Goal: Task Accomplishment & Management: Complete application form

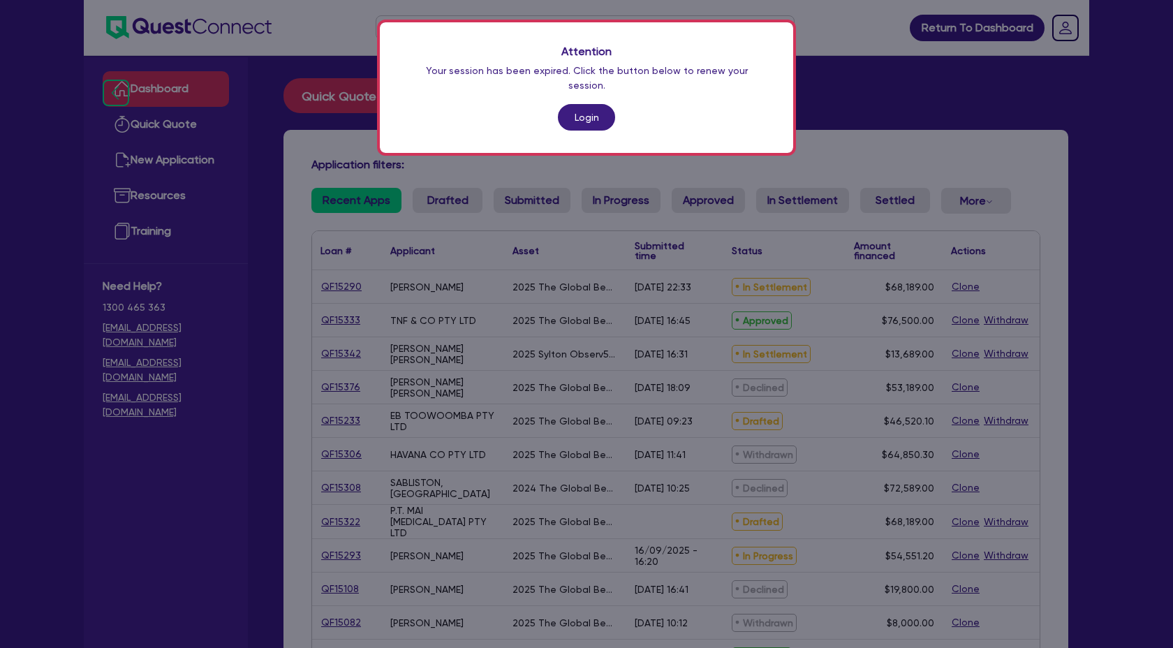
click at [584, 108] on link "Login" at bounding box center [586, 117] width 57 height 27
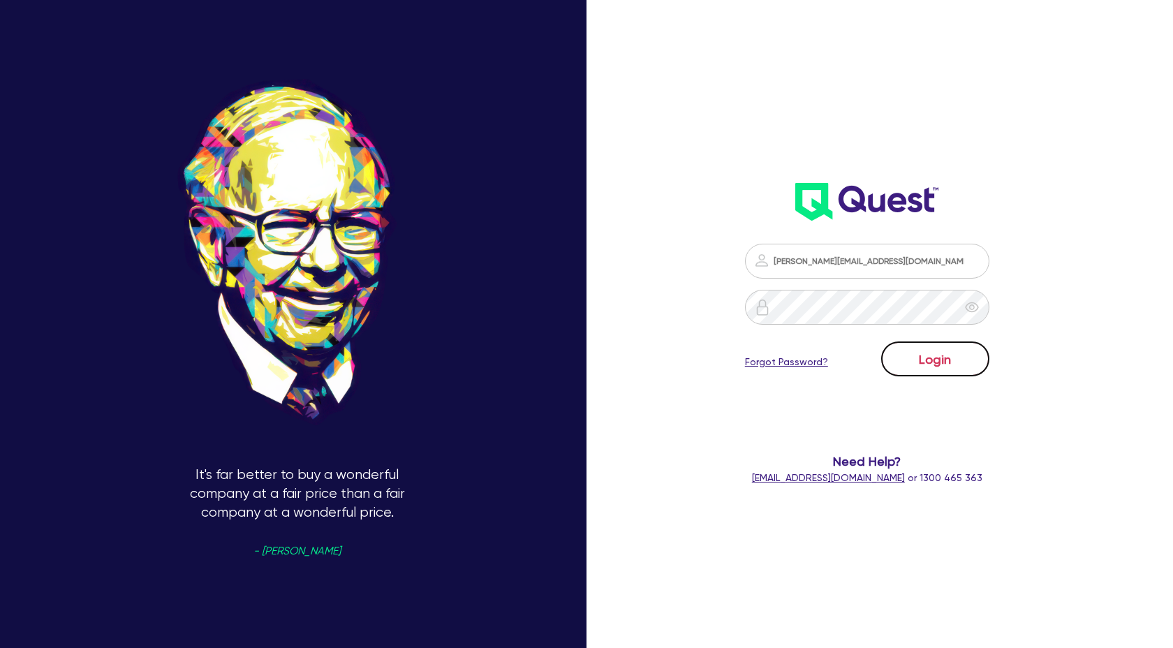
click at [947, 362] on button "Login" at bounding box center [935, 358] width 108 height 35
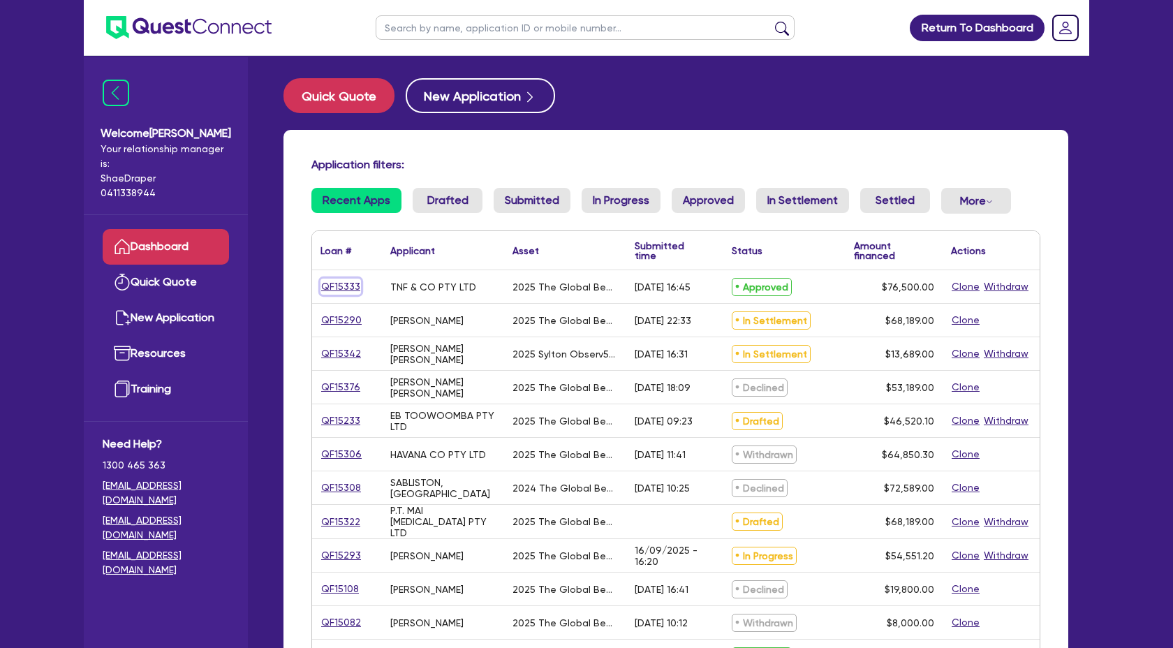
click at [339, 281] on link "QF15333" at bounding box center [340, 287] width 40 height 16
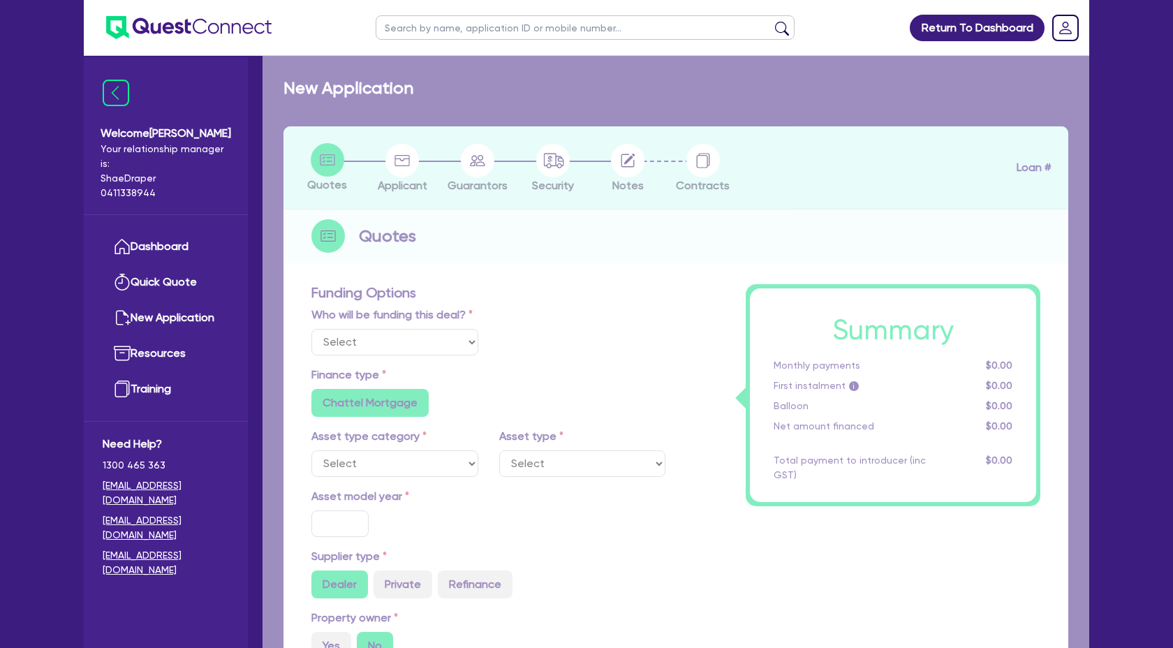
select select "Quest Finance - Own Book"
select select "TERTIARY_ASSETS"
type input "2025"
radio input "true"
type input "85,767"
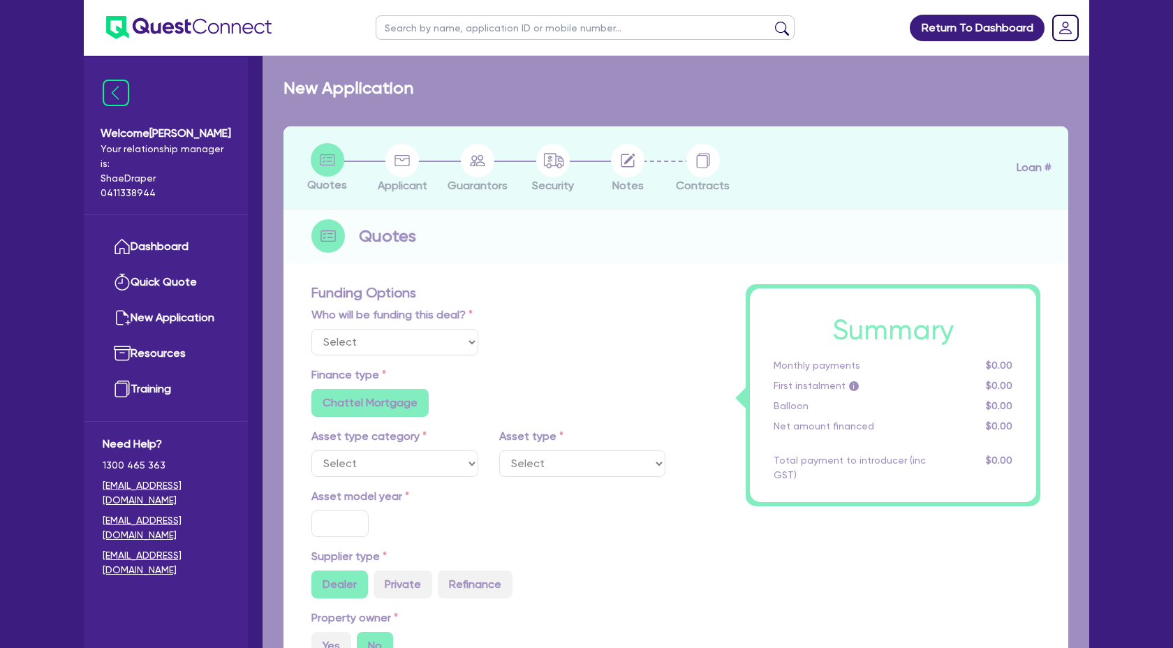
type input "9,267"
type input "4"
type input "3,060"
type input "17.95"
select select "BEAUTY_EQUIPMENT"
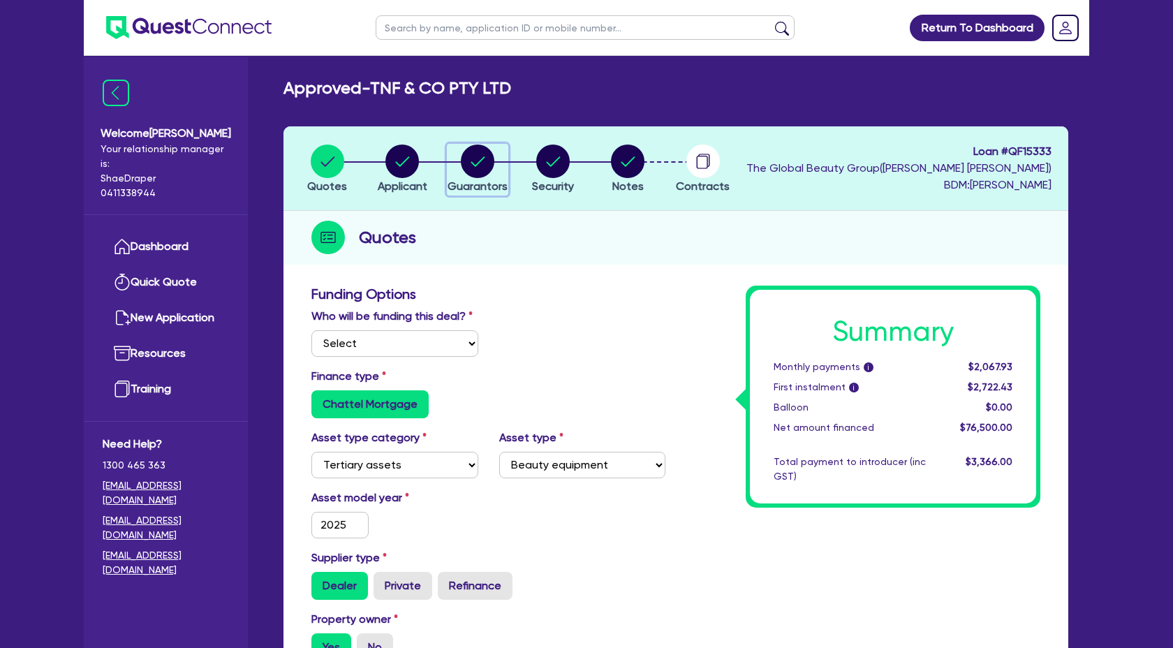
click at [475, 170] on circle "button" at bounding box center [478, 162] width 34 height 34
select select "MRS"
select select "QLD"
select select "MARRIED"
select select "QLD"
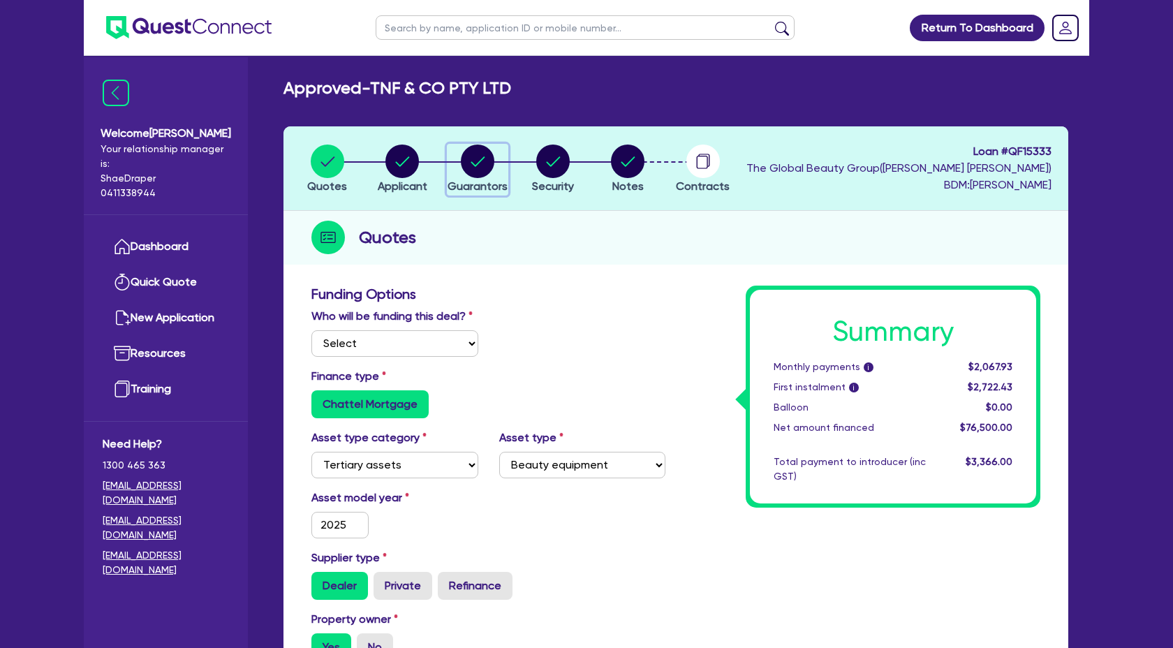
select select "CASH"
select select "HOUSEHOLD_PERSONAL"
select select "VEHICLE"
select select "PROPERTY"
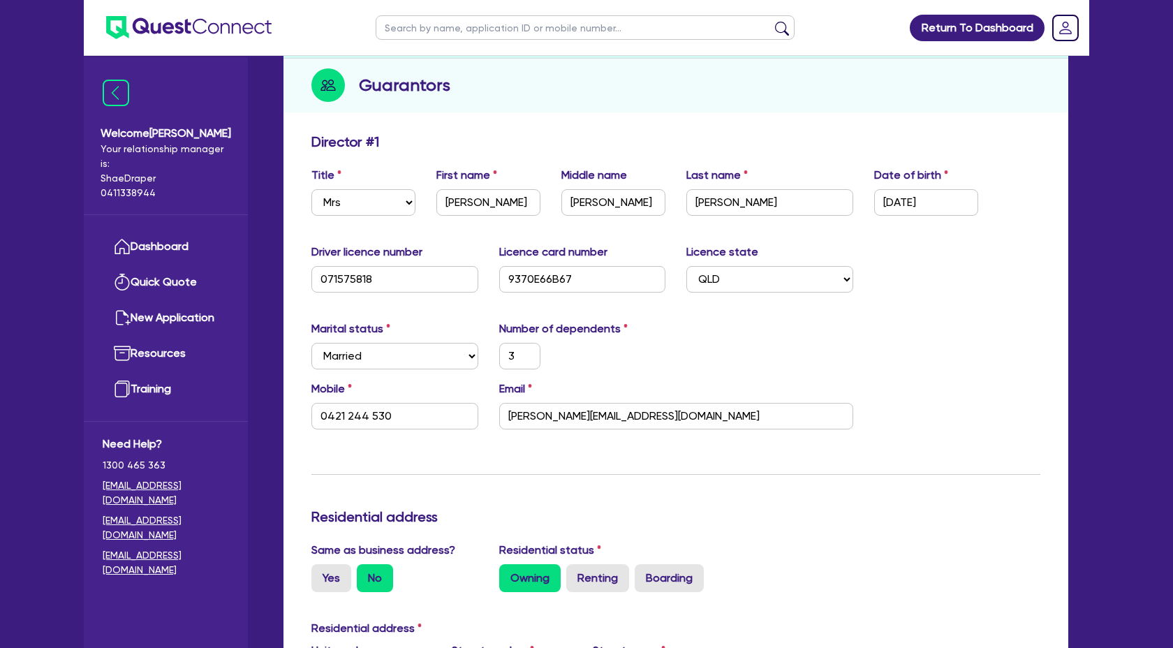
scroll to position [154, 0]
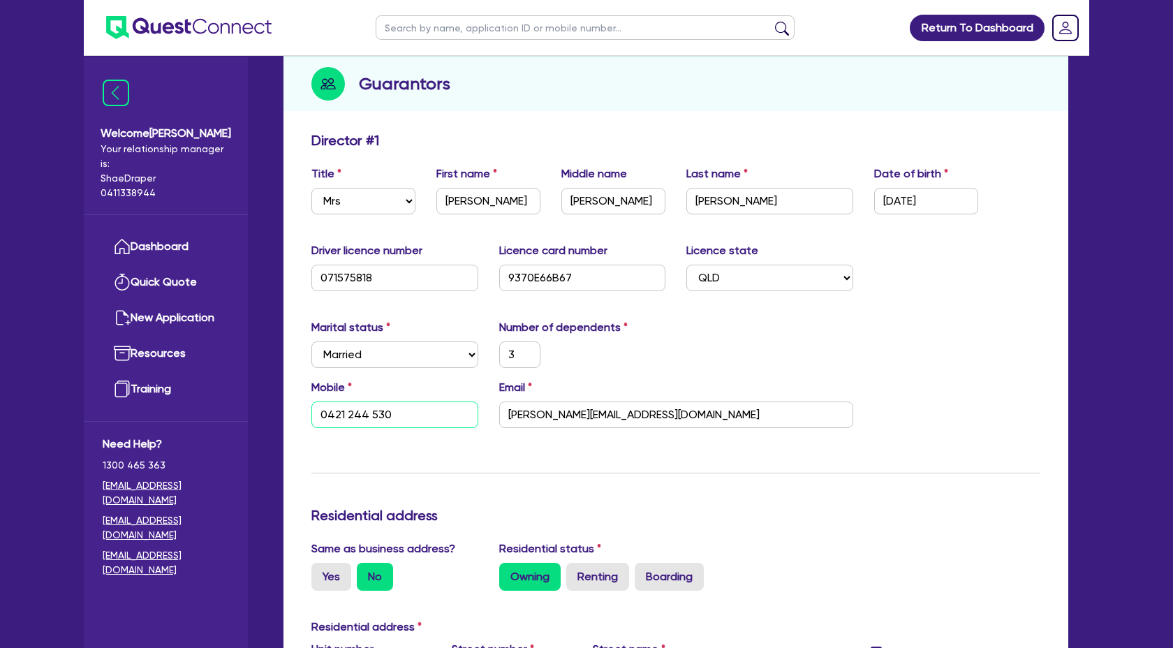
type textarea "0"
drag, startPoint x: 401, startPoint y: 414, endPoint x: 216, endPoint y: 406, distance: 184.5
type input "3"
type input "311,000"
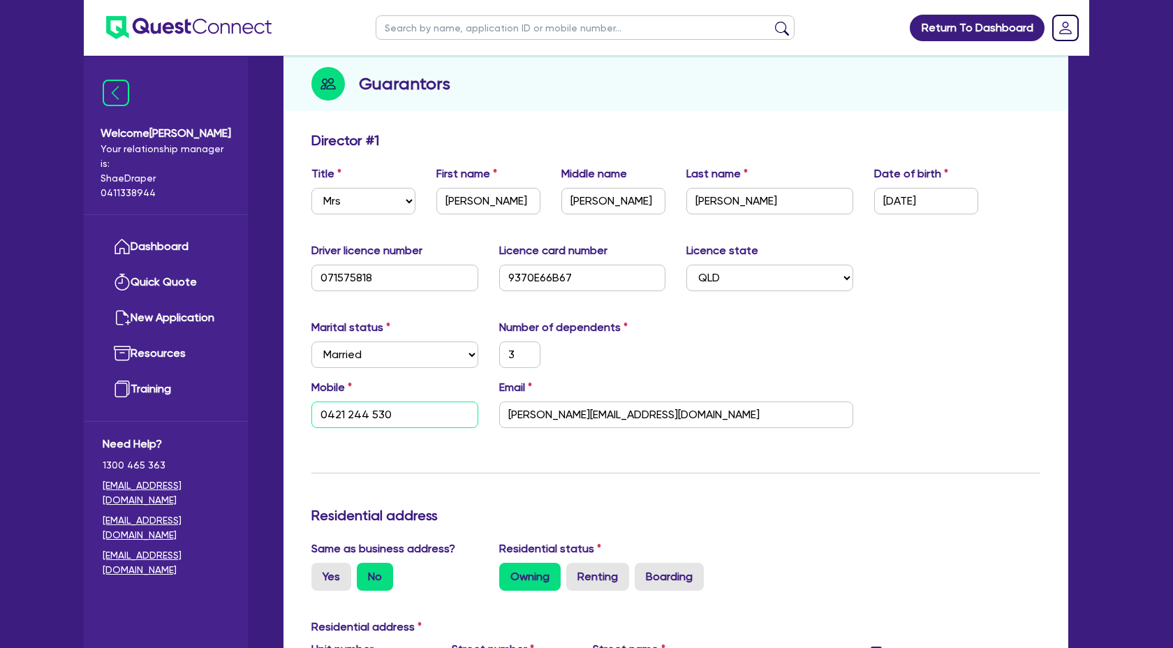
type input "150,000"
type input "65,000"
type input "1,000,000"
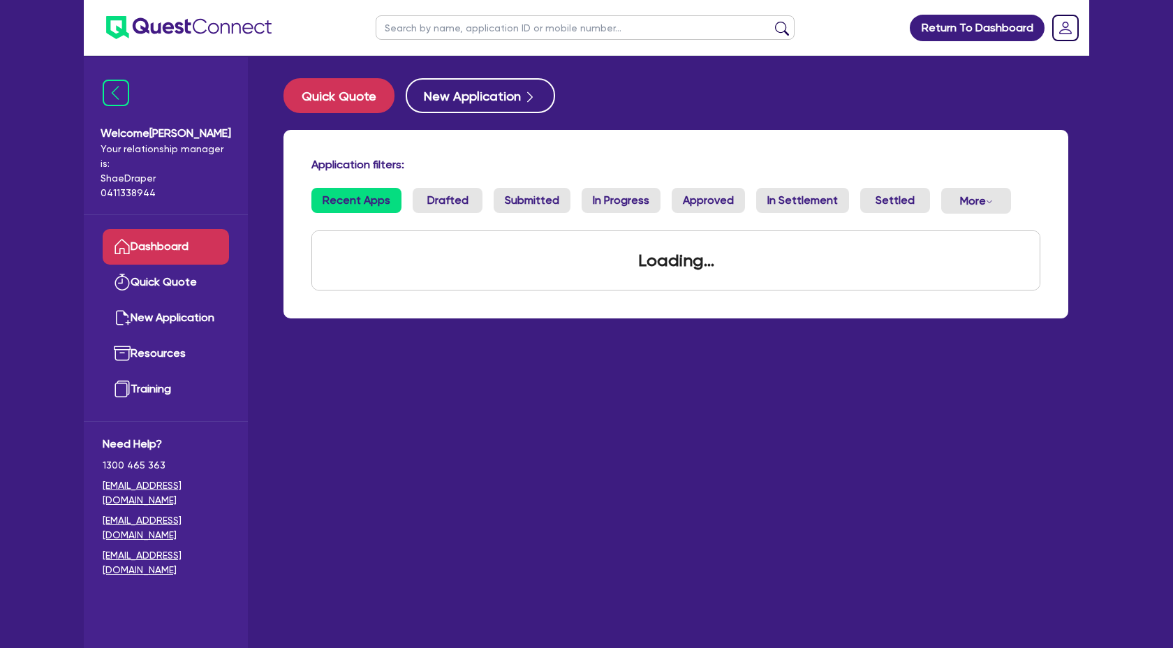
scroll to position [1256, 0]
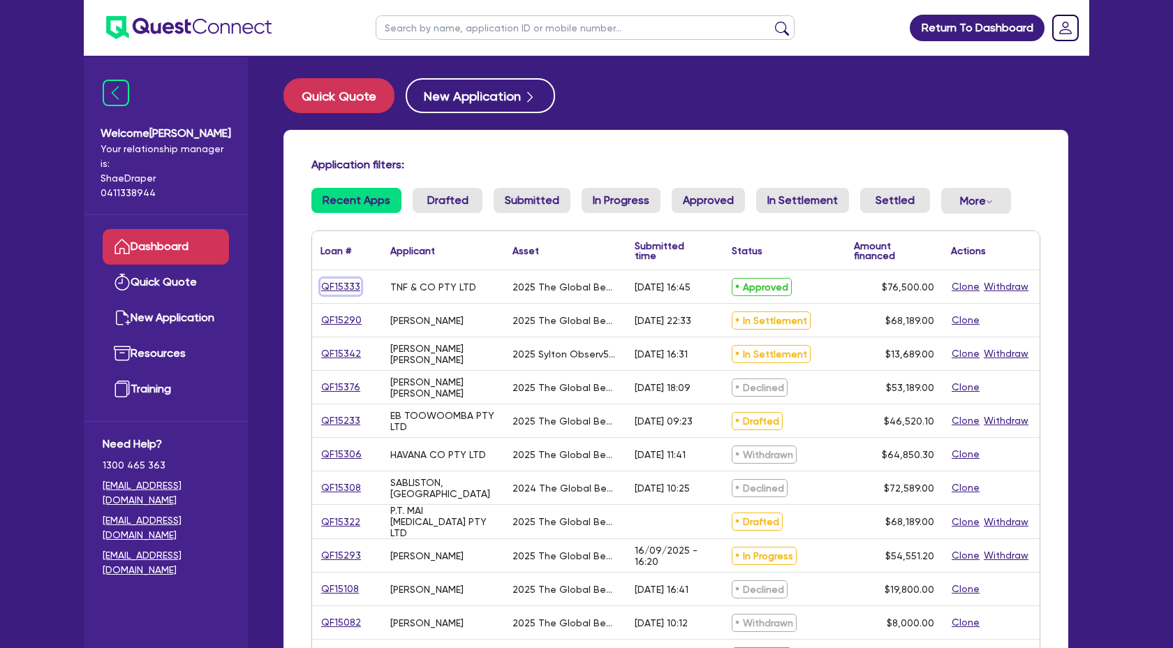
click at [351, 288] on link "QF15333" at bounding box center [340, 287] width 40 height 16
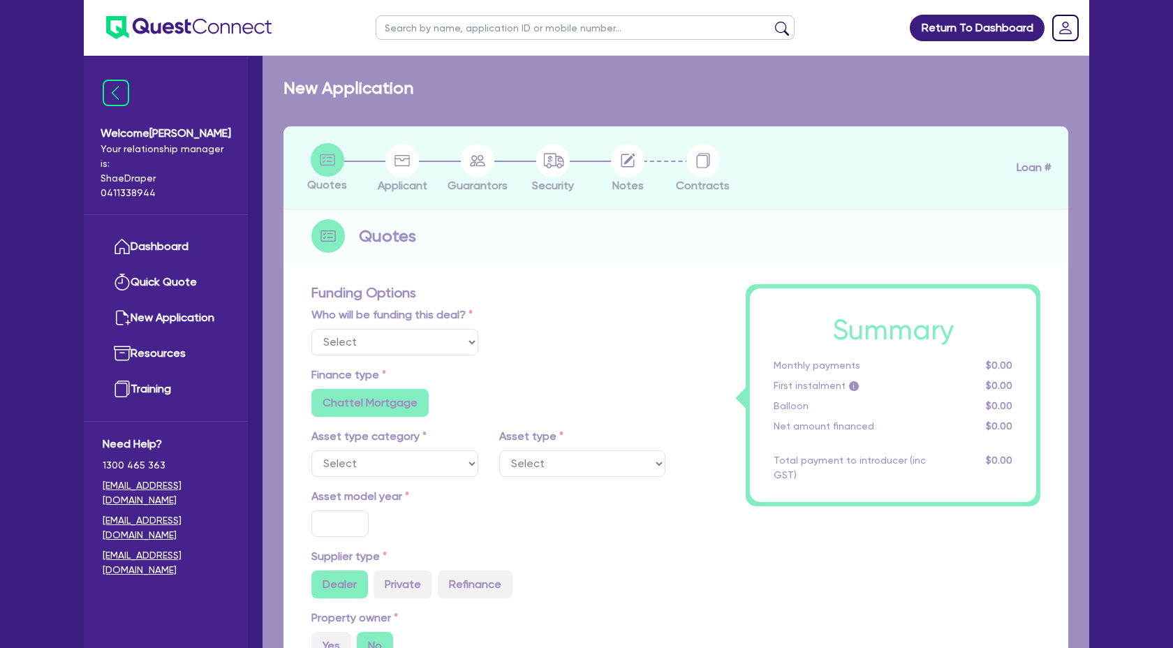
select select "Quest Finance - Own Book"
select select "TERTIARY_ASSETS"
type input "2025"
radio input "true"
type input "85,767"
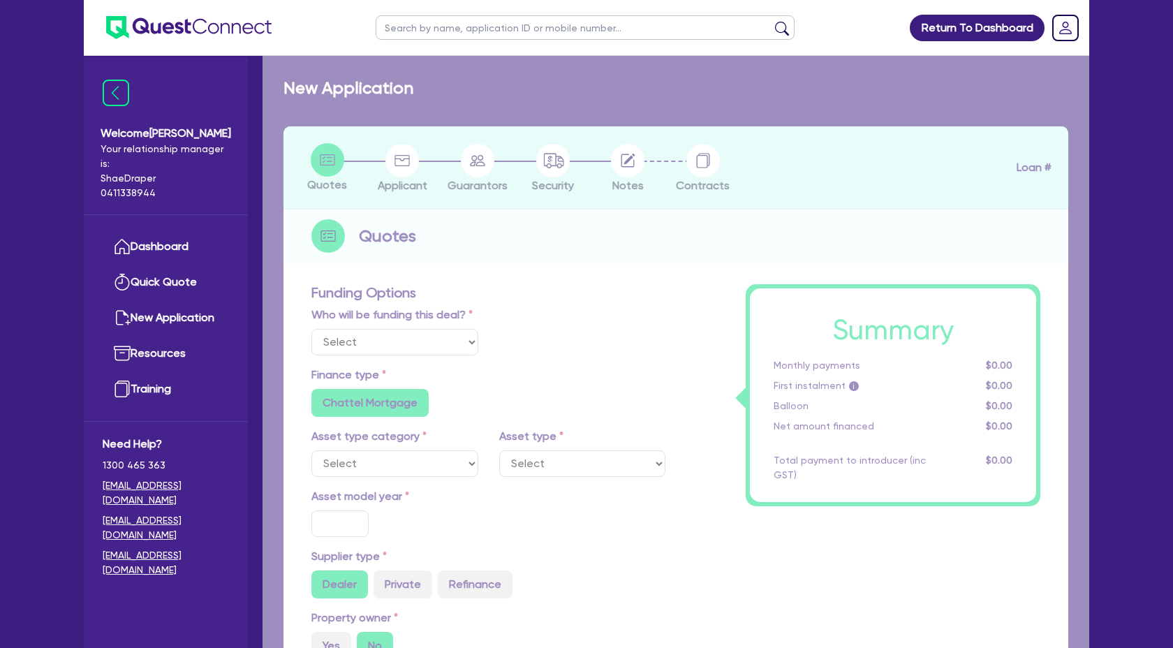
type input "9,267"
type input "4"
type input "3,060"
type input "17.95"
select select "BEAUTY_EQUIPMENT"
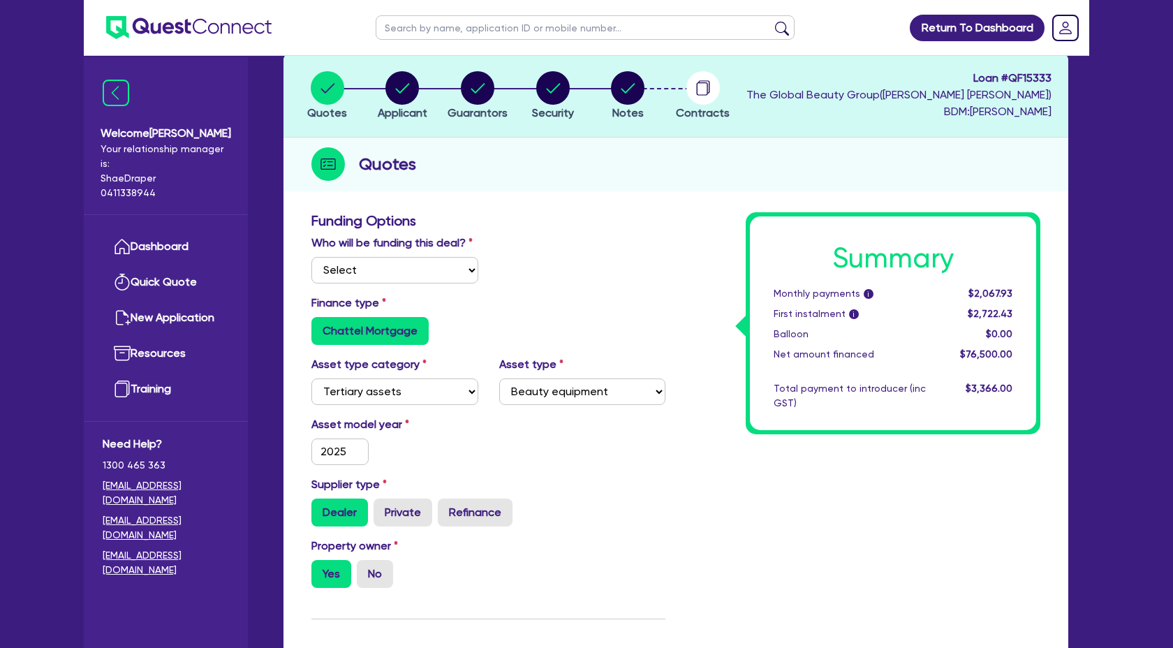
scroll to position [67, 0]
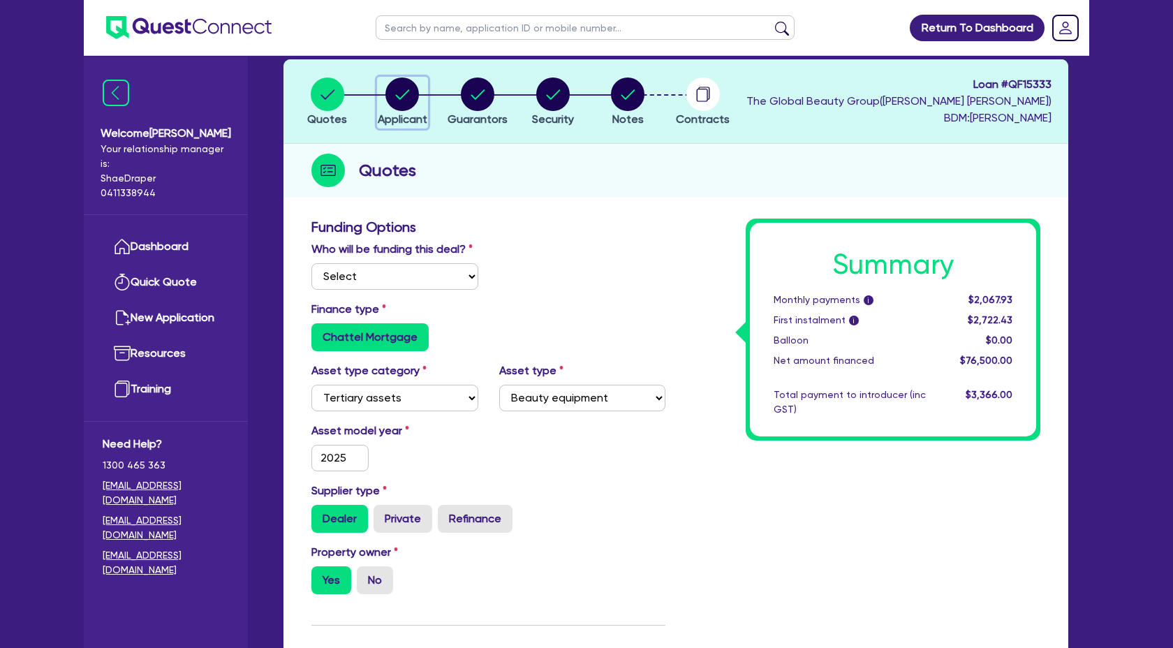
click at [411, 98] on circle "button" at bounding box center [402, 95] width 34 height 34
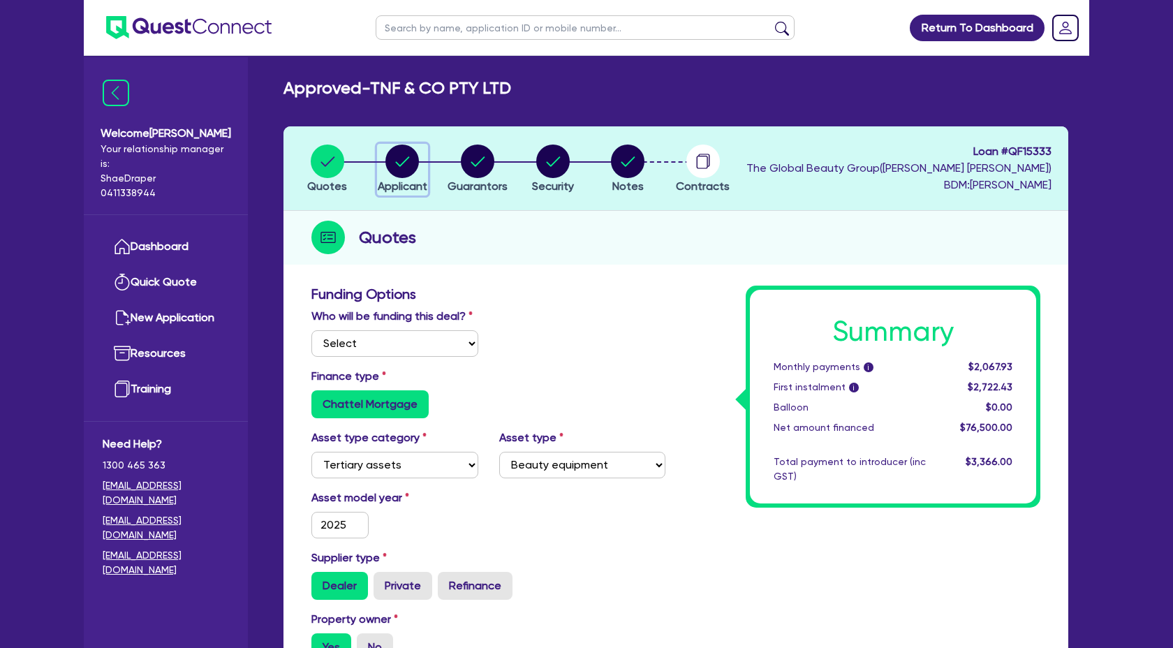
select select "COMPANY"
select select "HEALTH_BEAUTY"
select select "OTHER_HEALTH_BEAUTY"
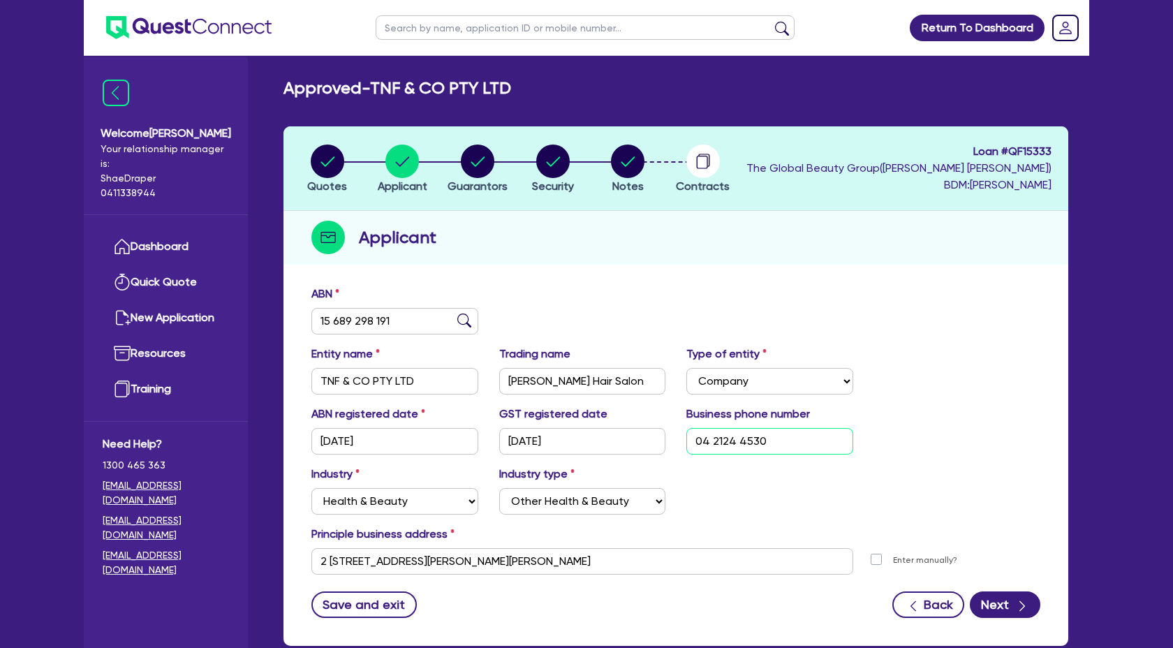
drag, startPoint x: 781, startPoint y: 436, endPoint x: 558, endPoint y: 434, distance: 223.5
click at [558, 434] on div "ABN registered date 22/07/2025 GST registered date 22/07/2025 Business phone nu…" at bounding box center [676, 436] width 750 height 60
paste input "3873 2605"
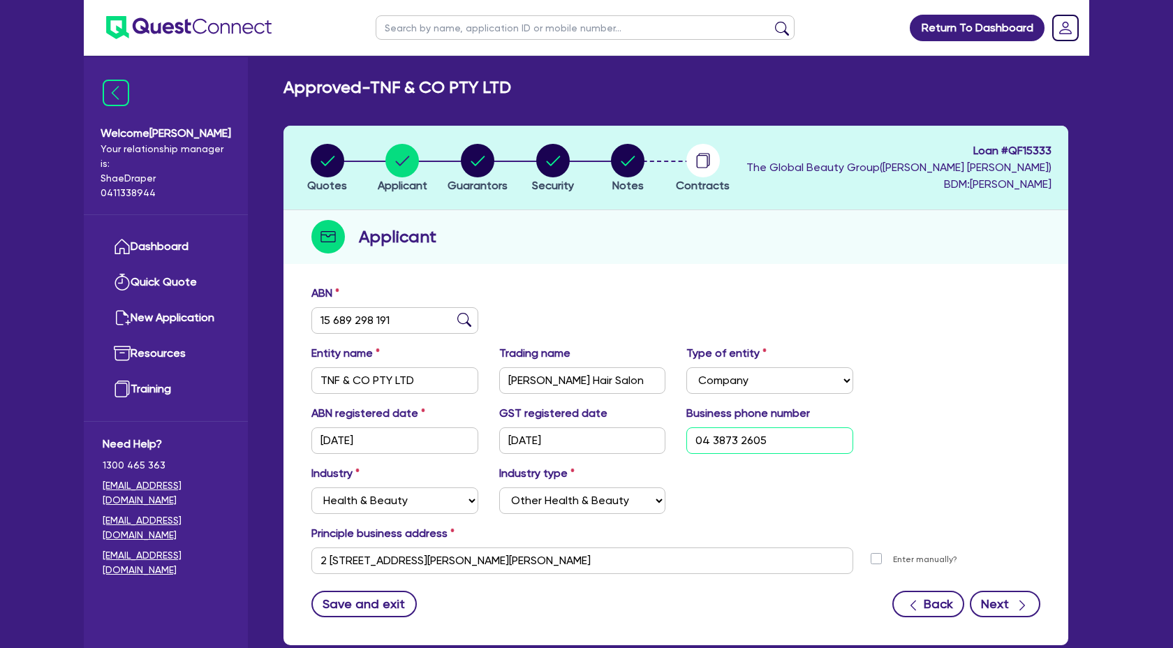
type input "04 3873 2605"
click at [1025, 605] on icon "button" at bounding box center [1022, 605] width 14 height 14
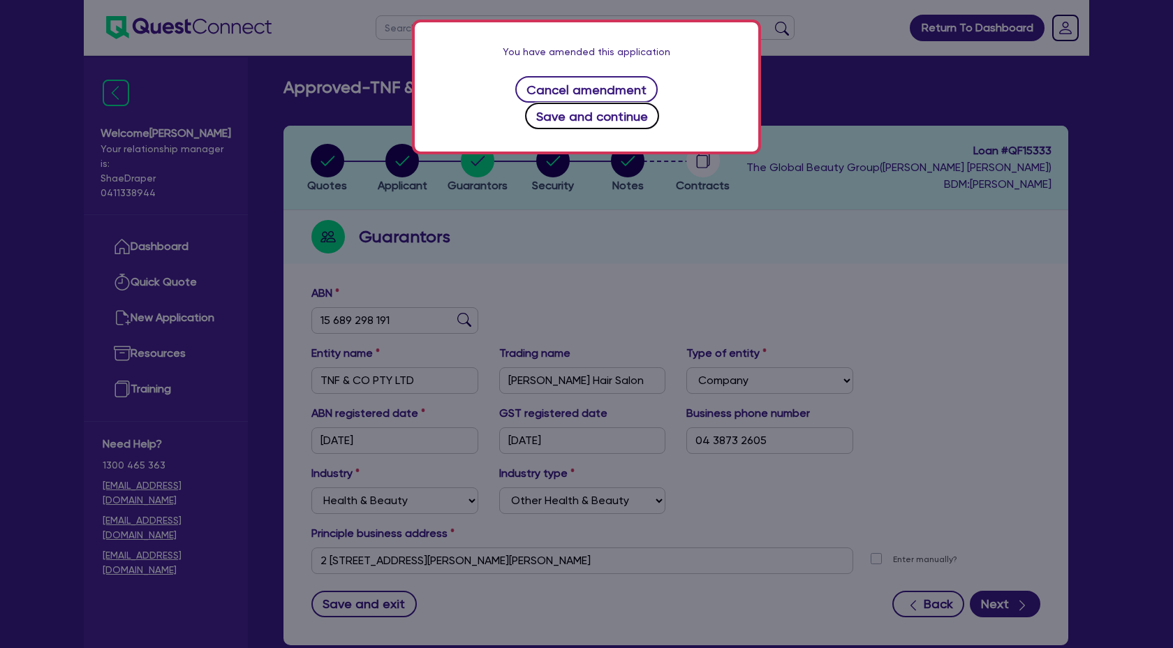
click at [660, 103] on button "Save and continue" at bounding box center [592, 116] width 135 height 27
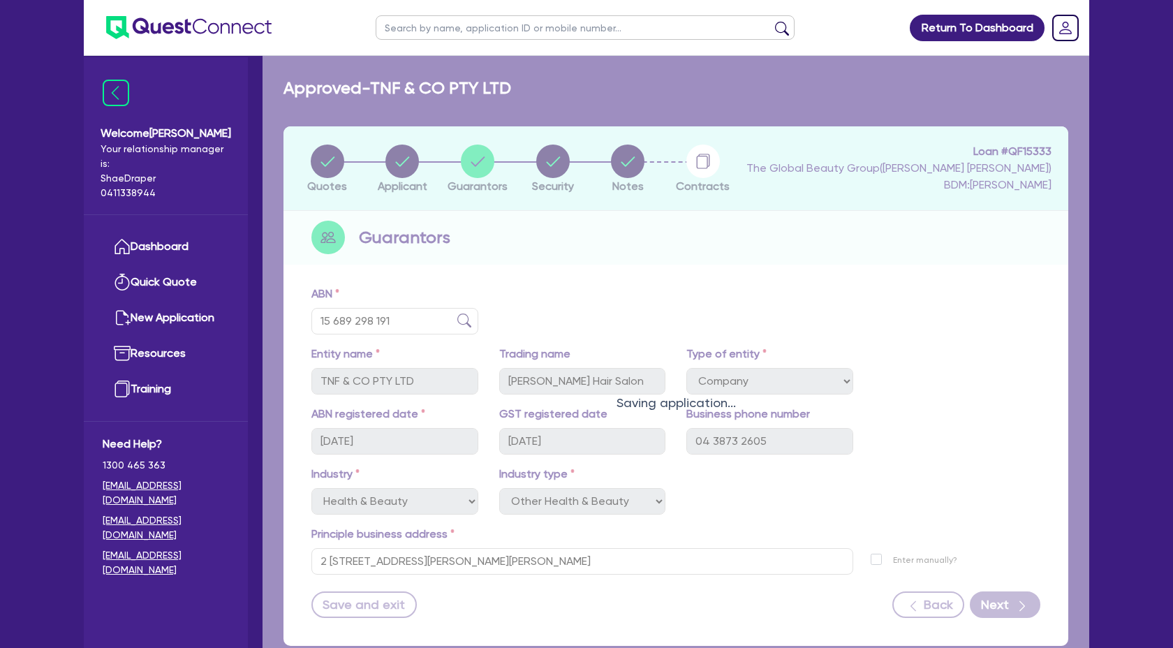
select select "MRS"
select select "QLD"
select select "MARRIED"
select select "QLD"
select select "CASH"
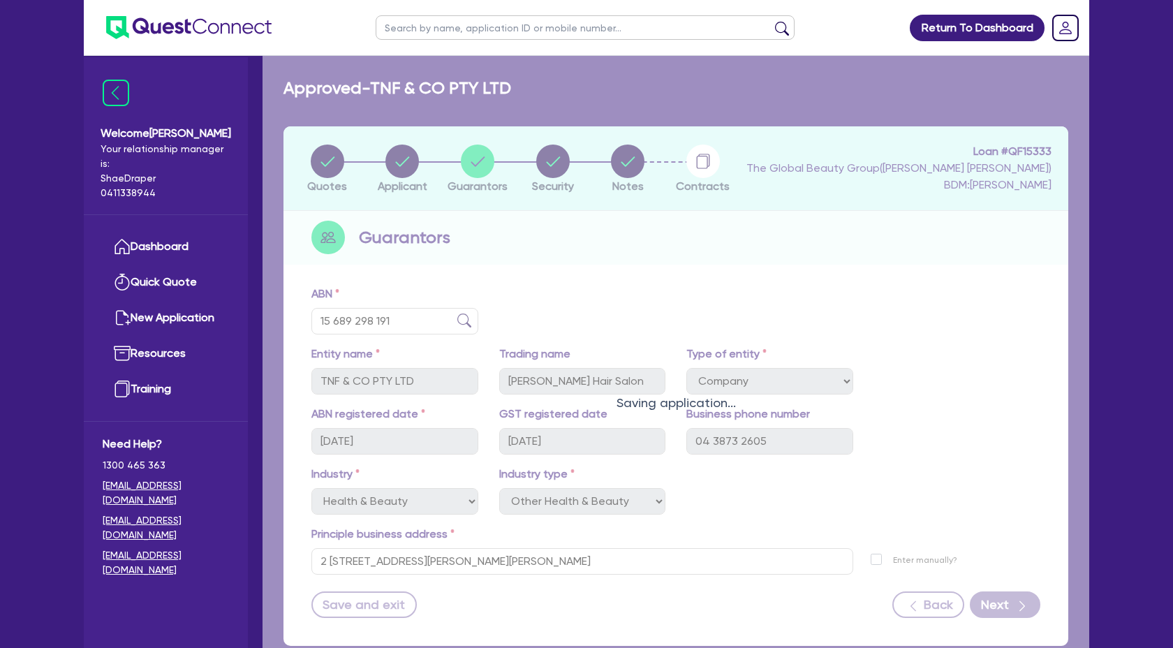
select select "HOUSEHOLD_PERSONAL"
select select "VEHICLE"
select select "PROPERTY"
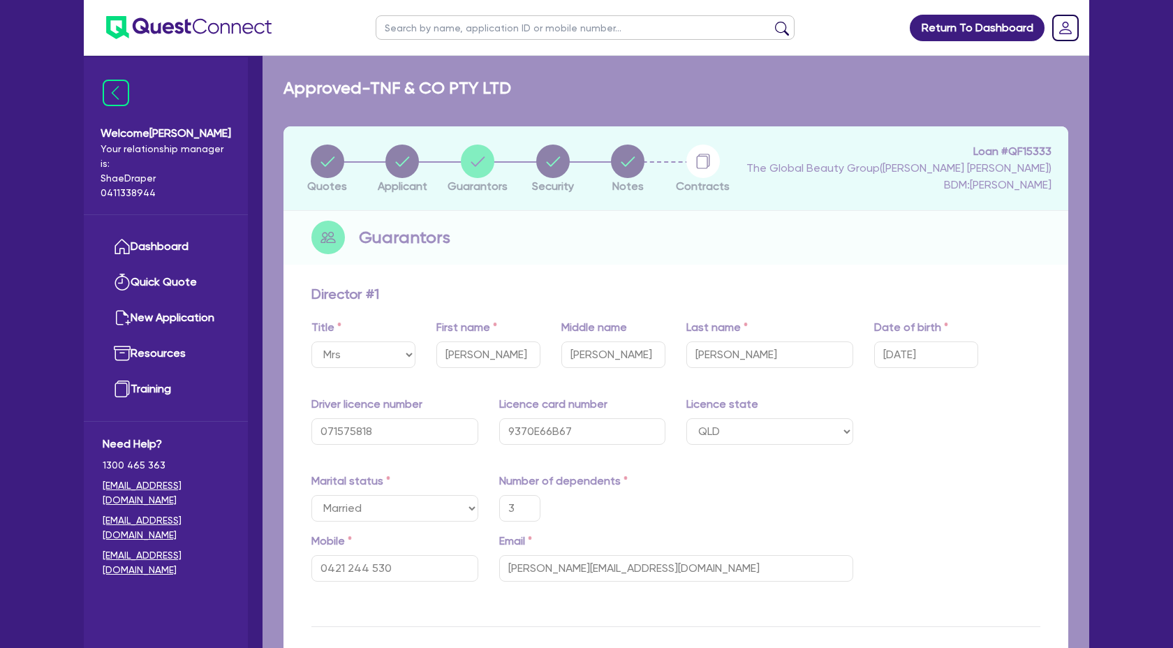
type input "3"
type input "0421 244 530"
type input "311,000"
type input "150,000"
type input "65,000"
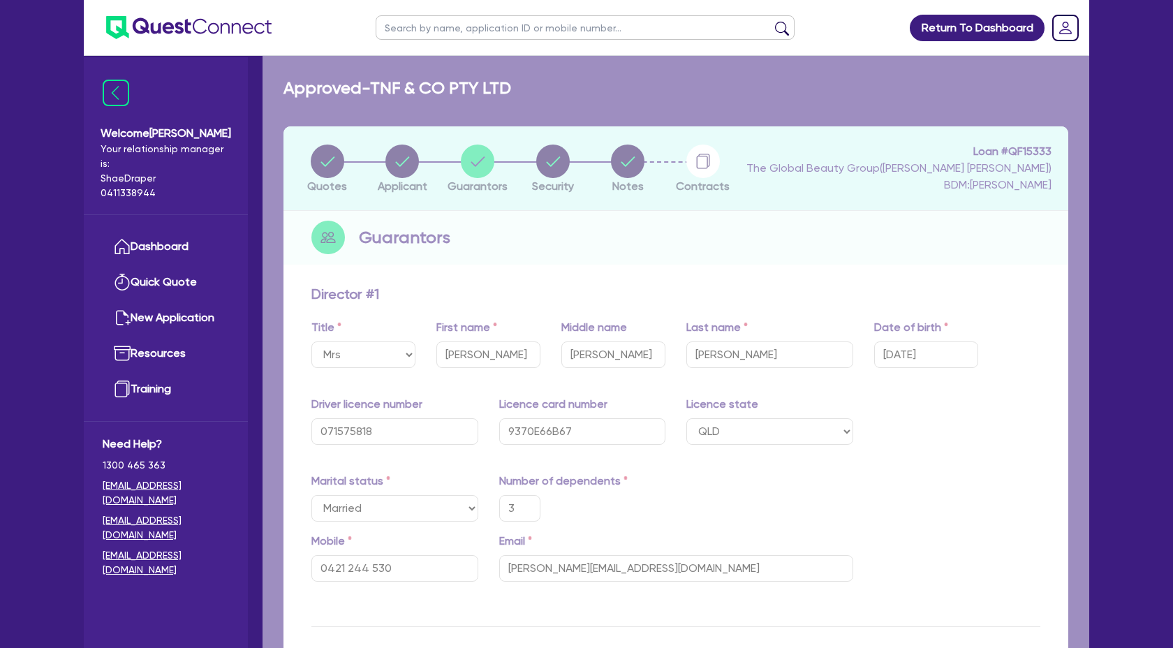
type input "1,000,000"
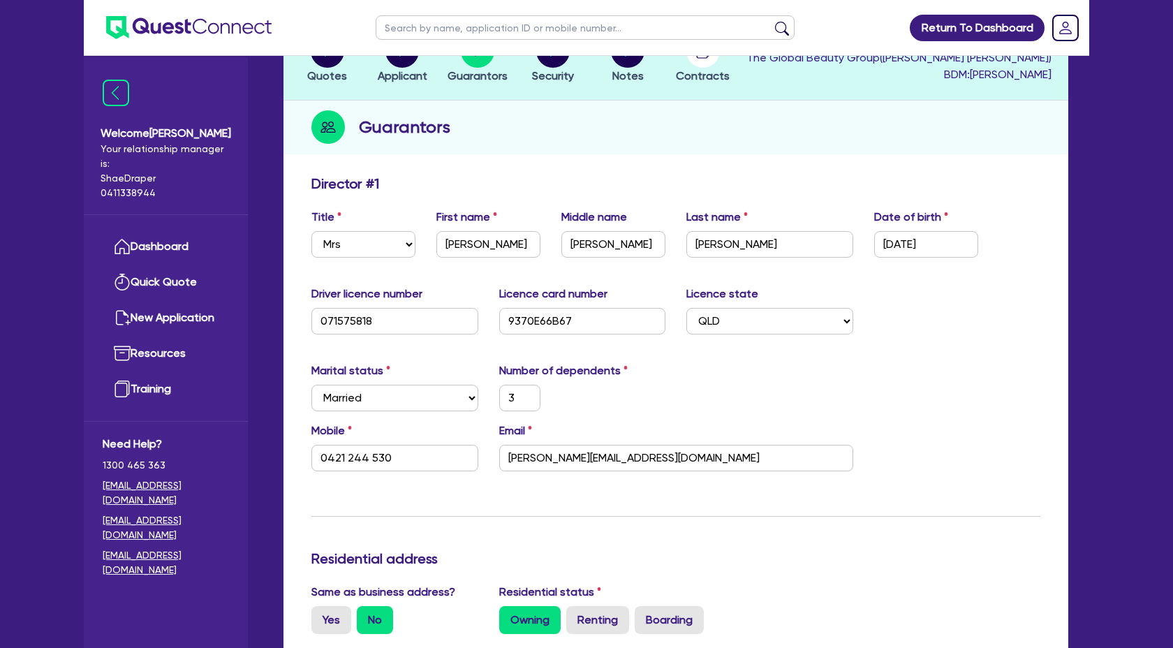
scroll to position [117, 0]
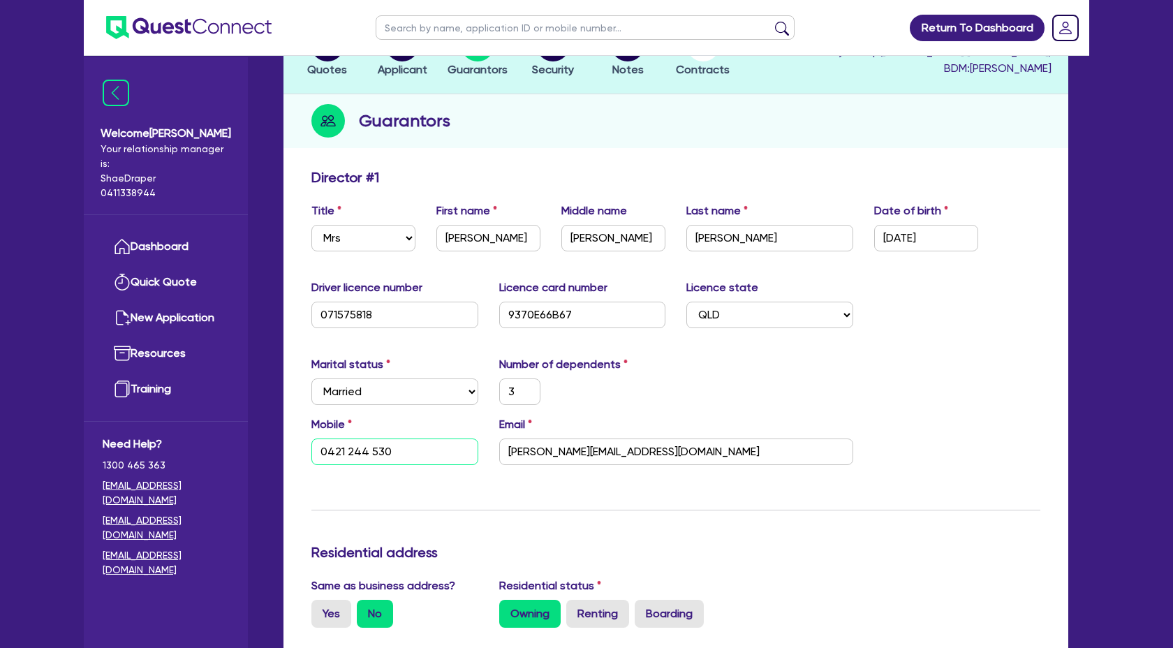
drag, startPoint x: 424, startPoint y: 451, endPoint x: 275, endPoint y: 441, distance: 149.0
paste input "38 732 605"
type input "3"
type input "0438 732 605"
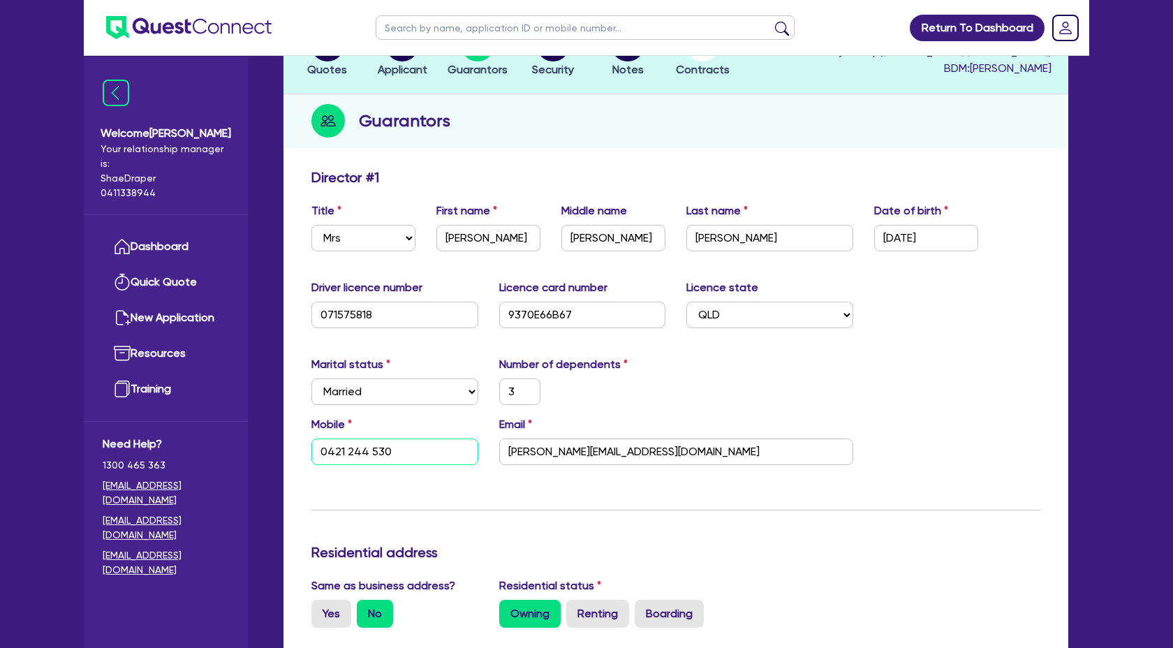
type input "311,000"
type input "150,000"
type input "65,000"
type input "1,000,000"
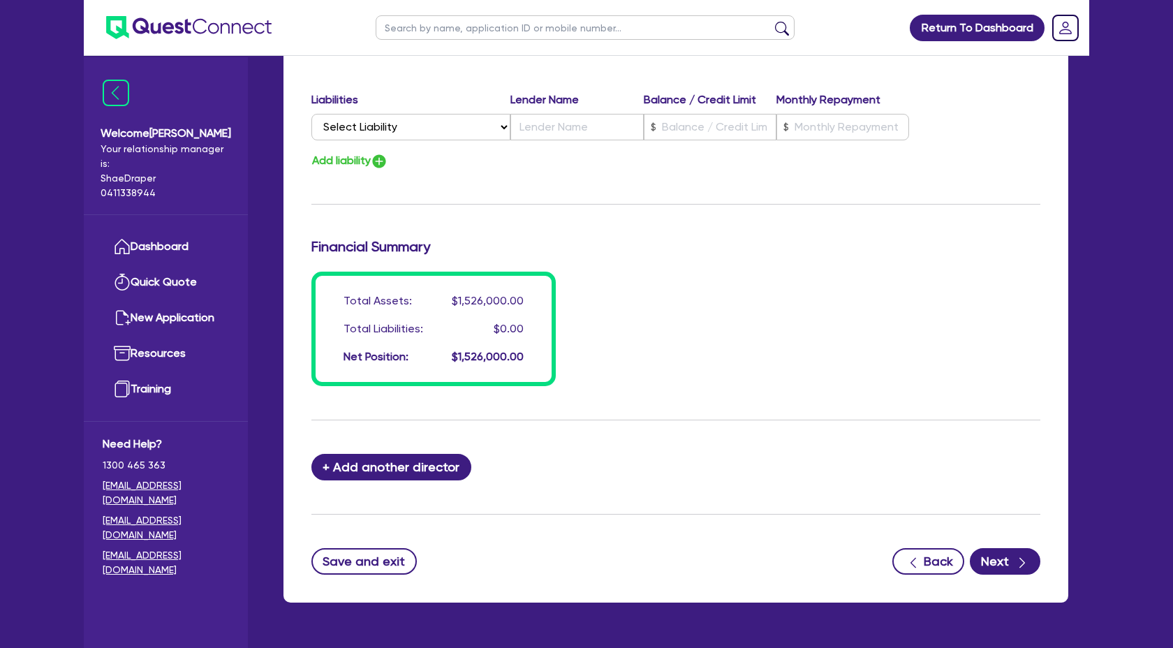
scroll to position [1173, 0]
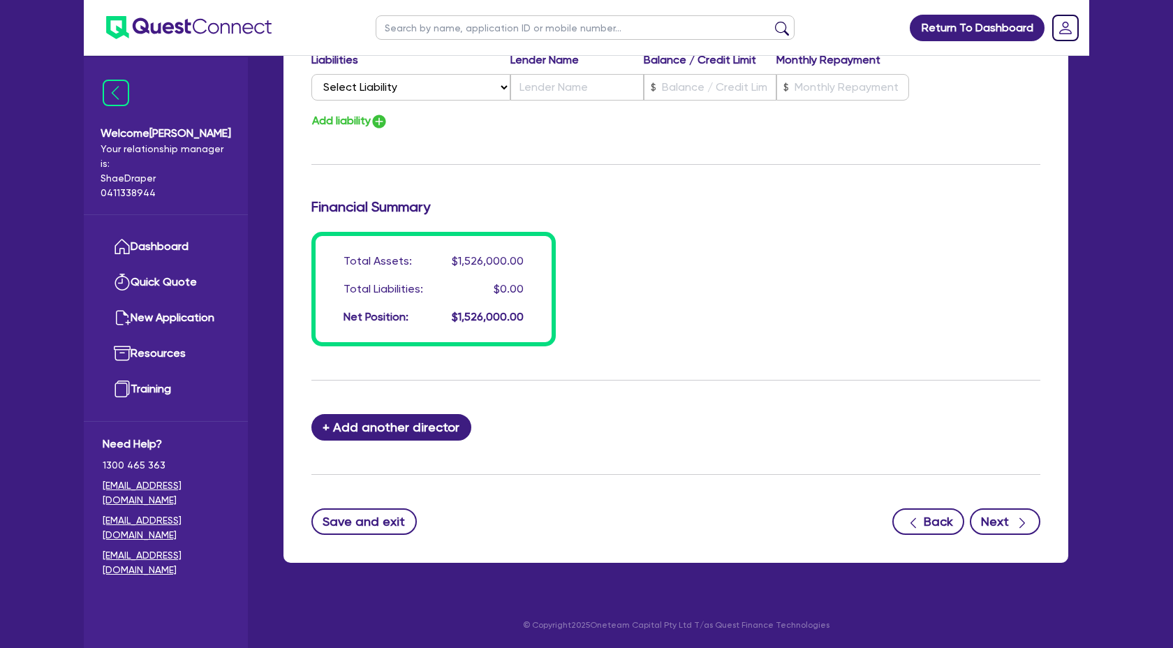
type input "0438 732 605"
click at [1014, 515] on div "button" at bounding box center [1021, 521] width 15 height 17
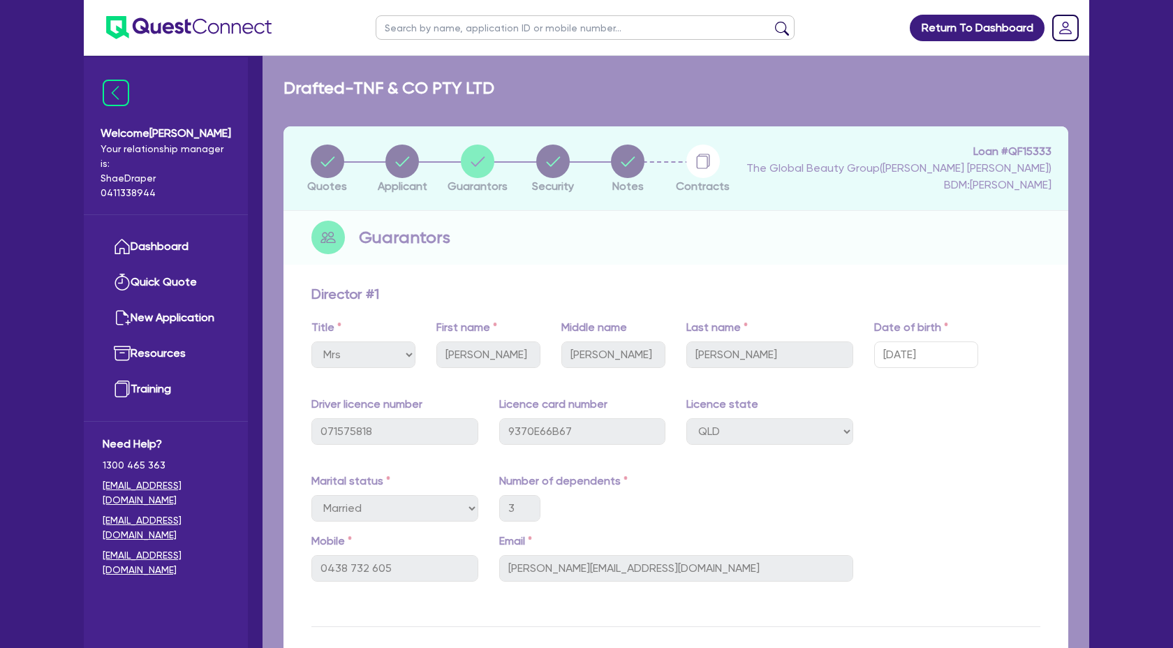
select select "TERTIARY_ASSETS"
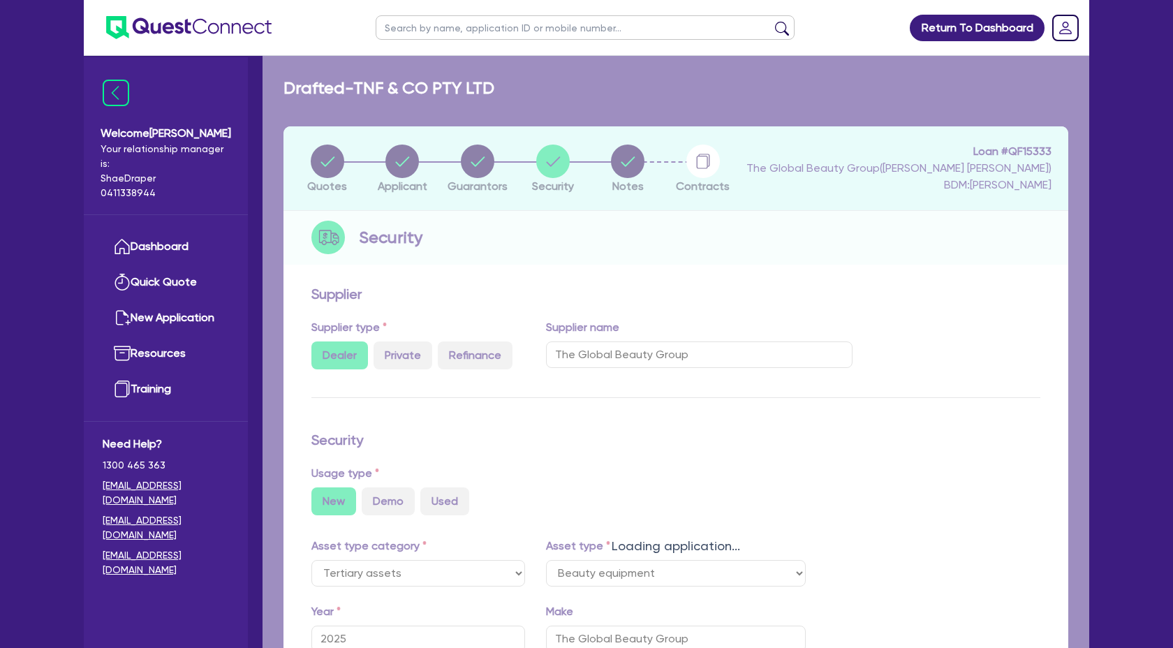
select select "BEAUTY_EQUIPMENT"
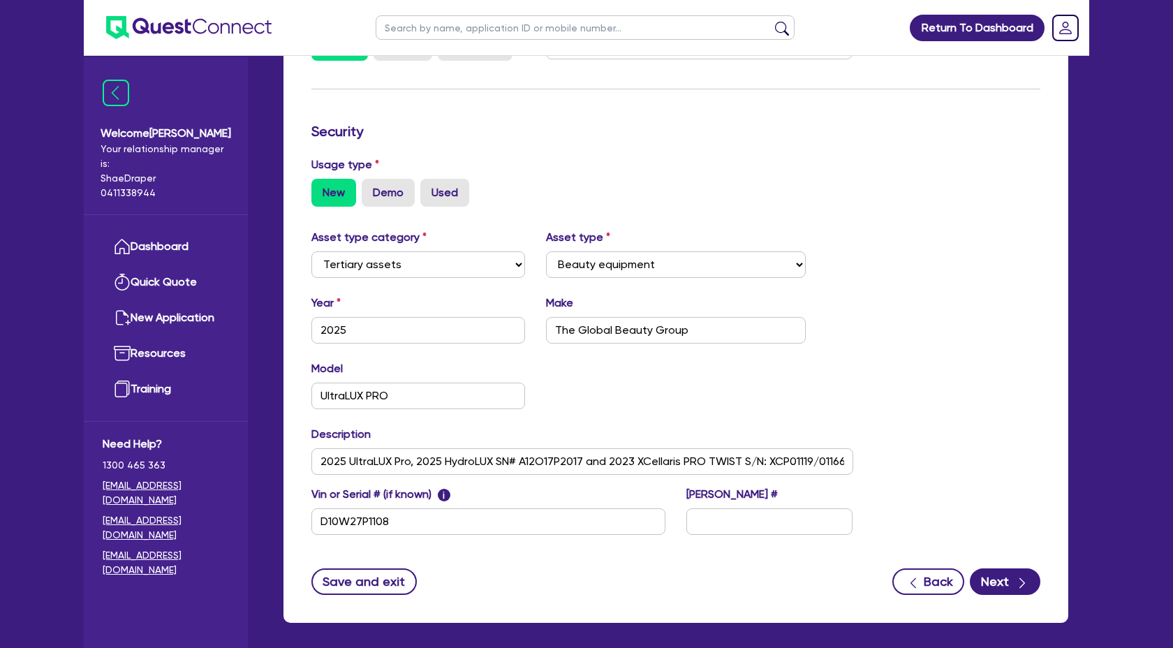
scroll to position [368, 0]
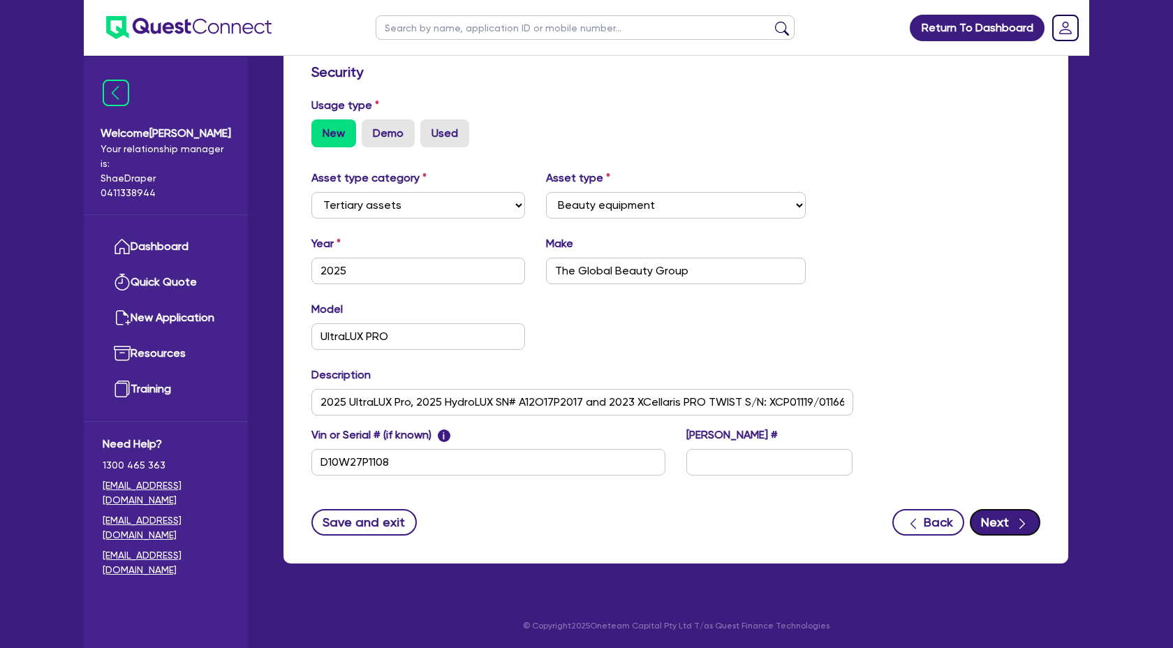
click at [1014, 515] on div "button" at bounding box center [1021, 521] width 15 height 17
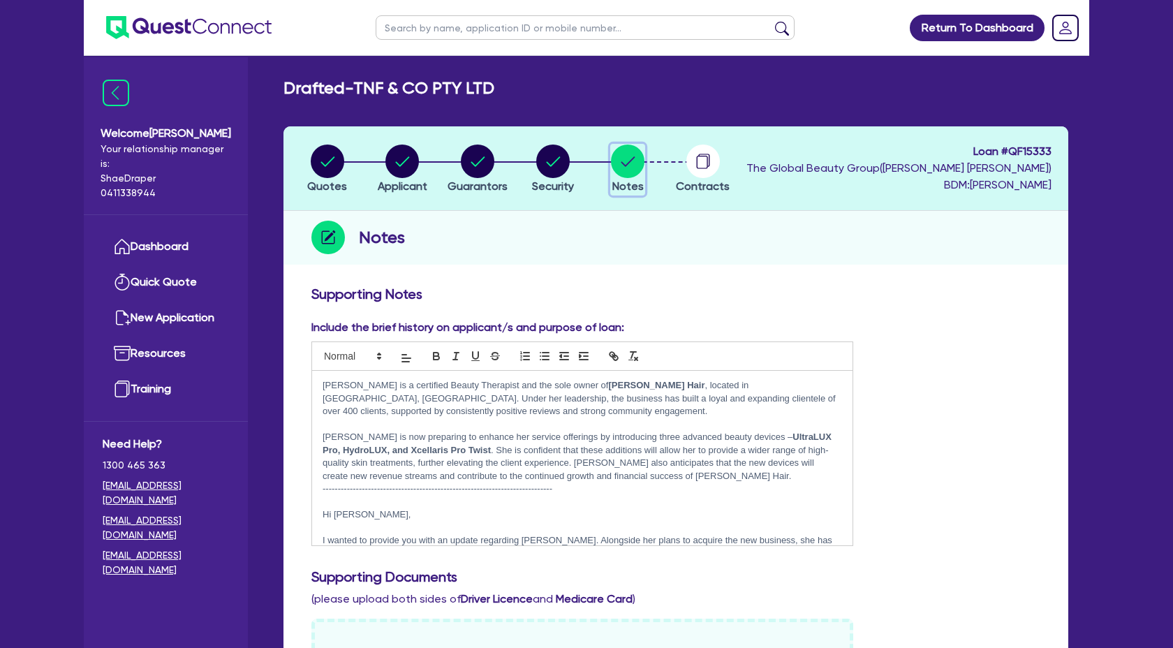
click at [635, 174] on circle "button" at bounding box center [628, 162] width 34 height 34
click at [713, 170] on circle "button" at bounding box center [703, 162] width 34 height 34
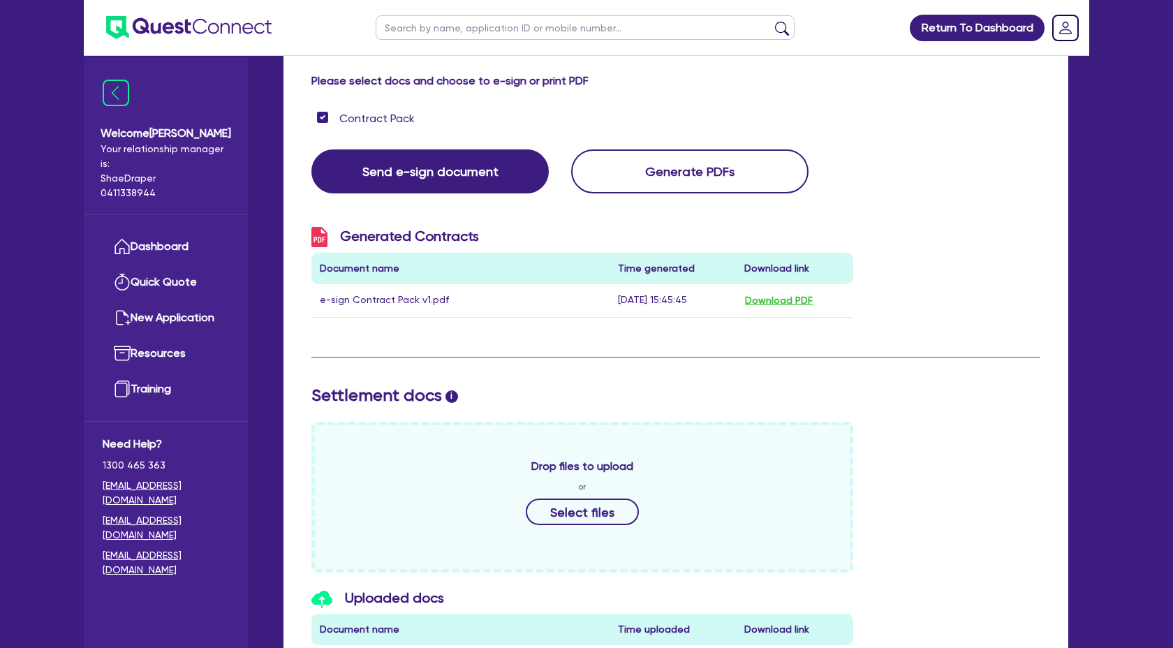
scroll to position [251, 0]
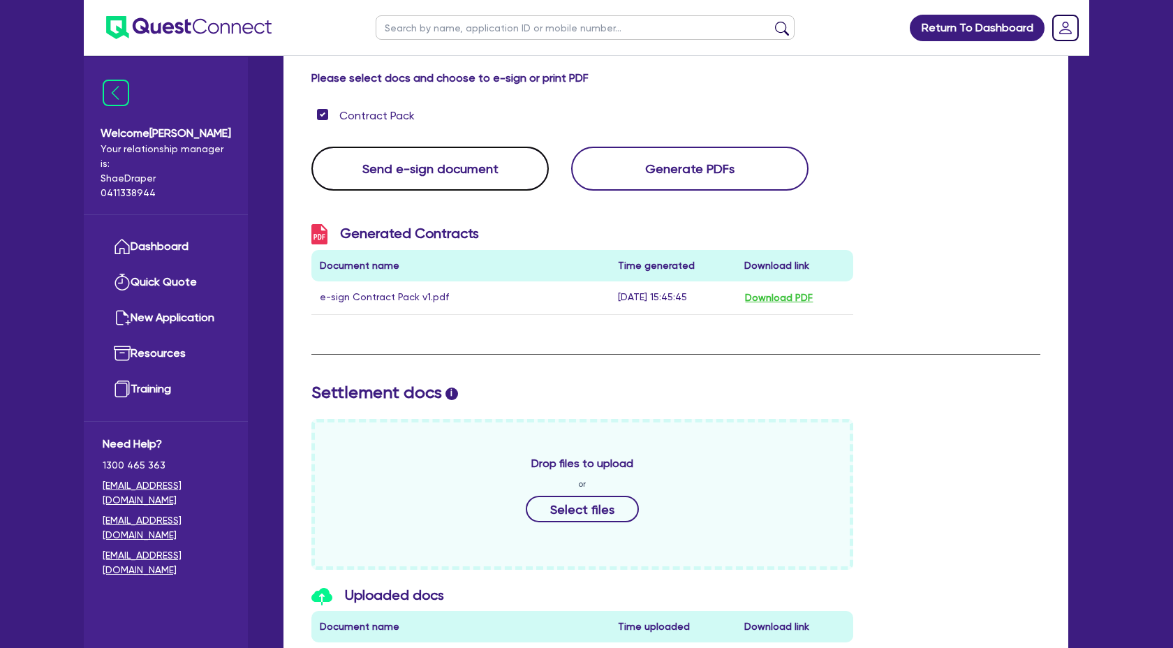
click at [422, 165] on button "Send e-sign document" at bounding box center [429, 169] width 237 height 44
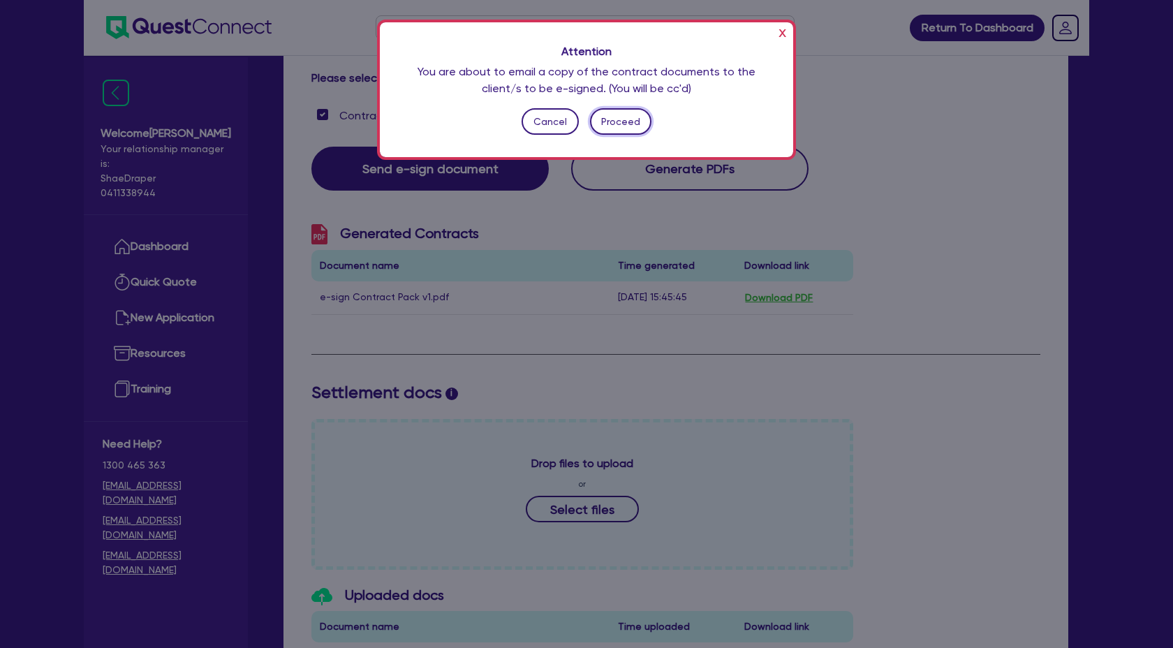
click at [616, 119] on button "Proceed" at bounding box center [621, 121] width 62 height 27
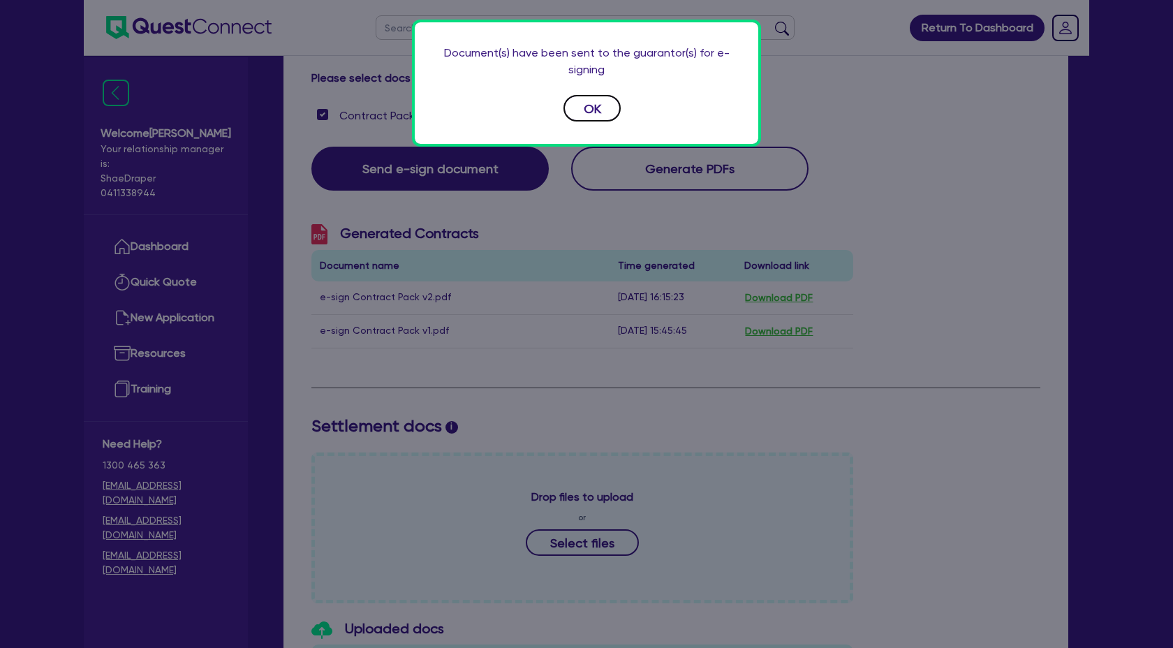
click at [594, 110] on button "OK" at bounding box center [591, 108] width 57 height 27
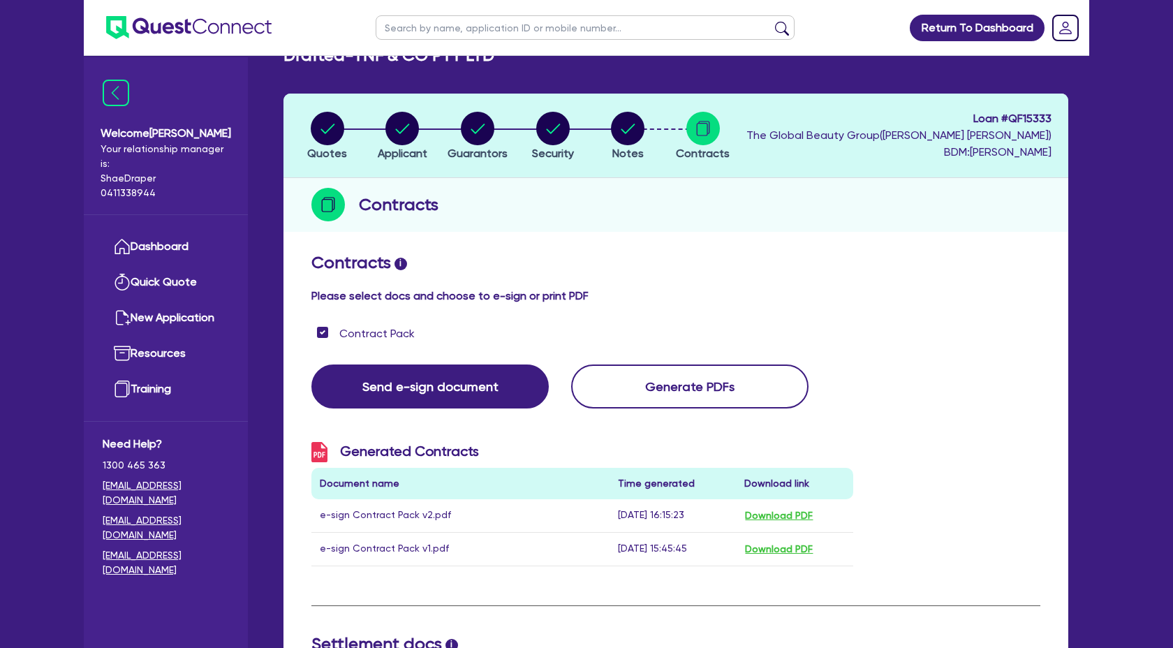
scroll to position [0, 0]
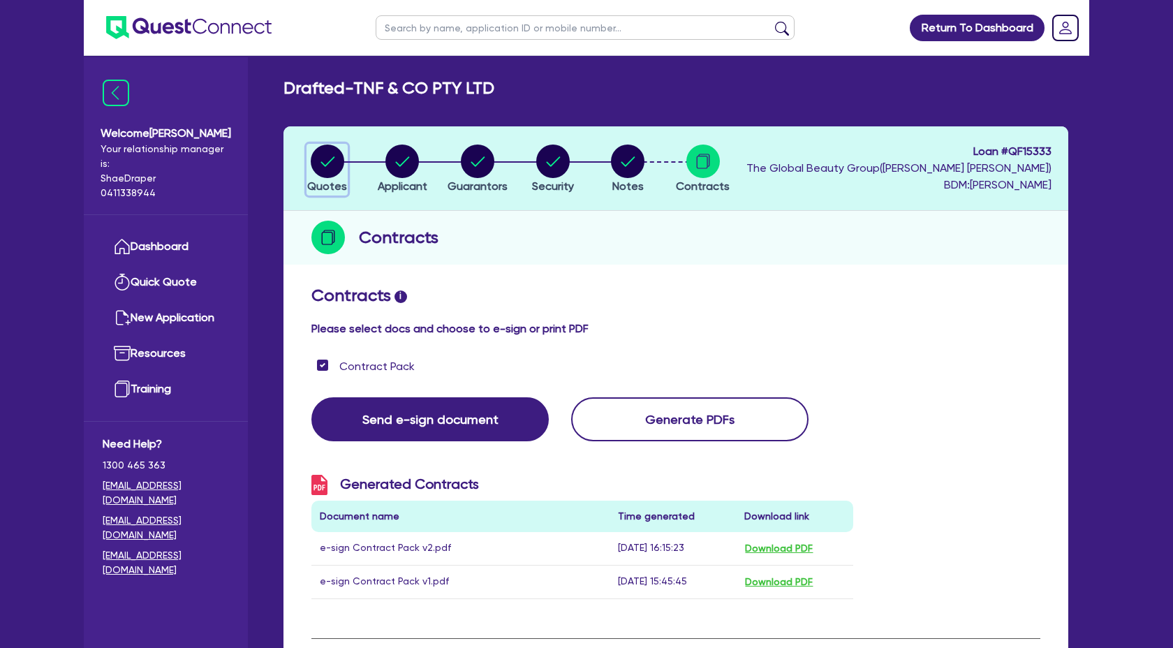
click at [314, 169] on circle "button" at bounding box center [328, 162] width 34 height 34
select select "Quest Finance - Own Book"
select select "TERTIARY_ASSETS"
select select "BEAUTY_EQUIPMENT"
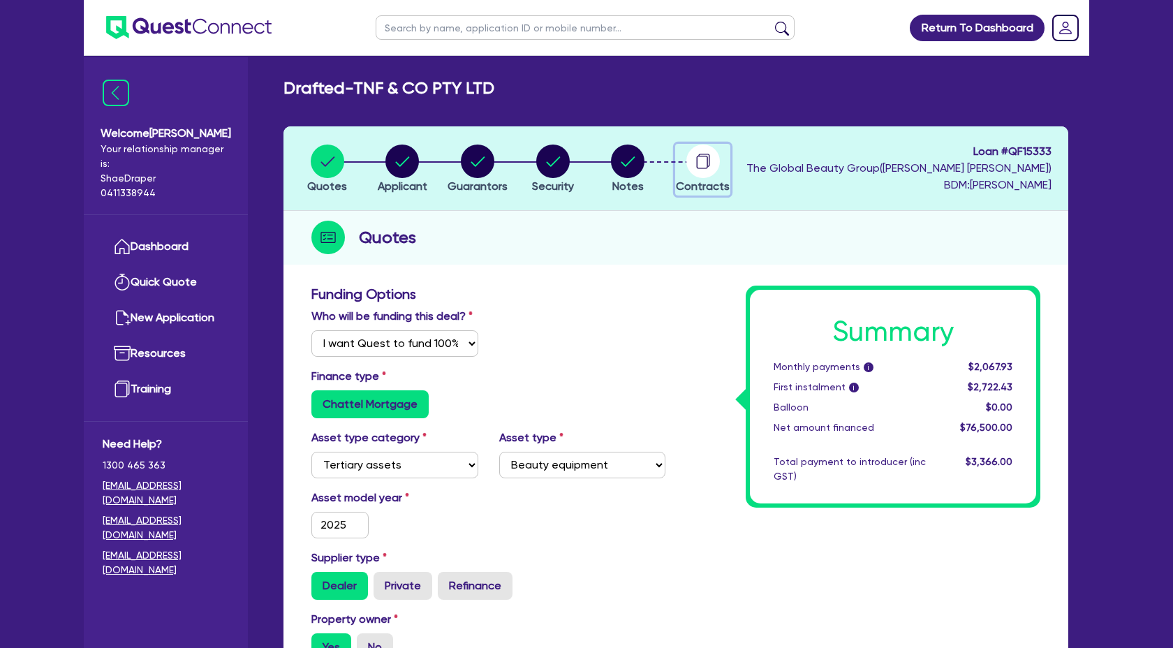
click at [695, 165] on circle "button" at bounding box center [703, 162] width 34 height 34
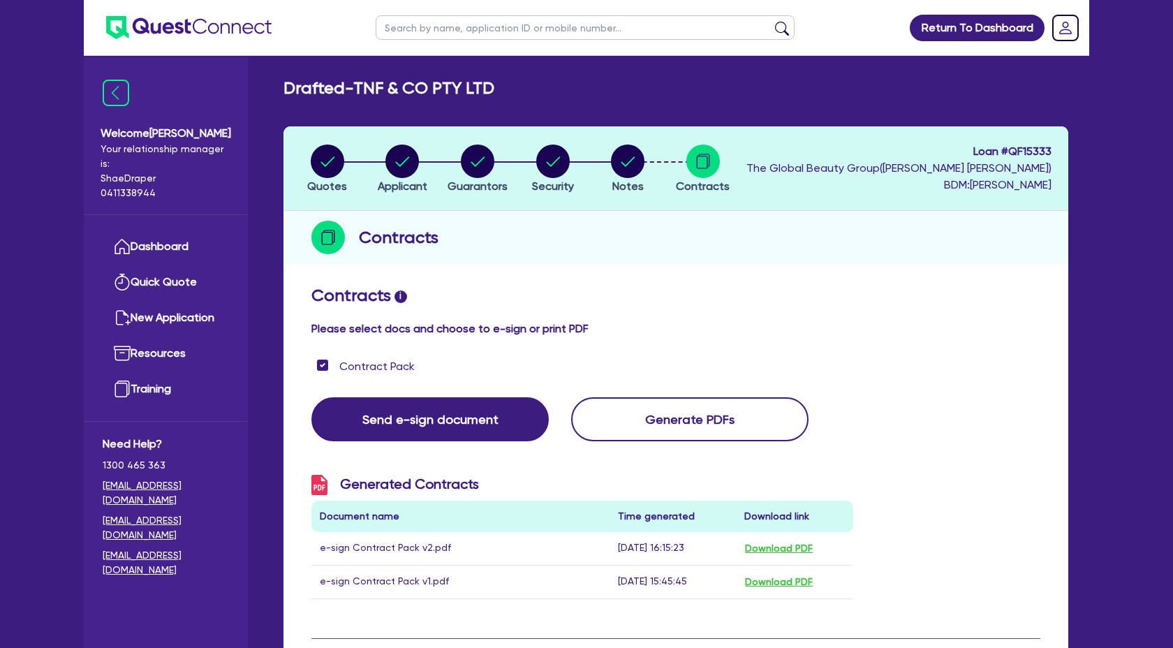
click at [957, 303] on h2 "Contracts i" at bounding box center [675, 296] width 729 height 20
click at [334, 170] on circle "button" at bounding box center [328, 162] width 34 height 34
select select "Quest Finance - Own Book"
select select "TERTIARY_ASSETS"
select select "BEAUTY_EQUIPMENT"
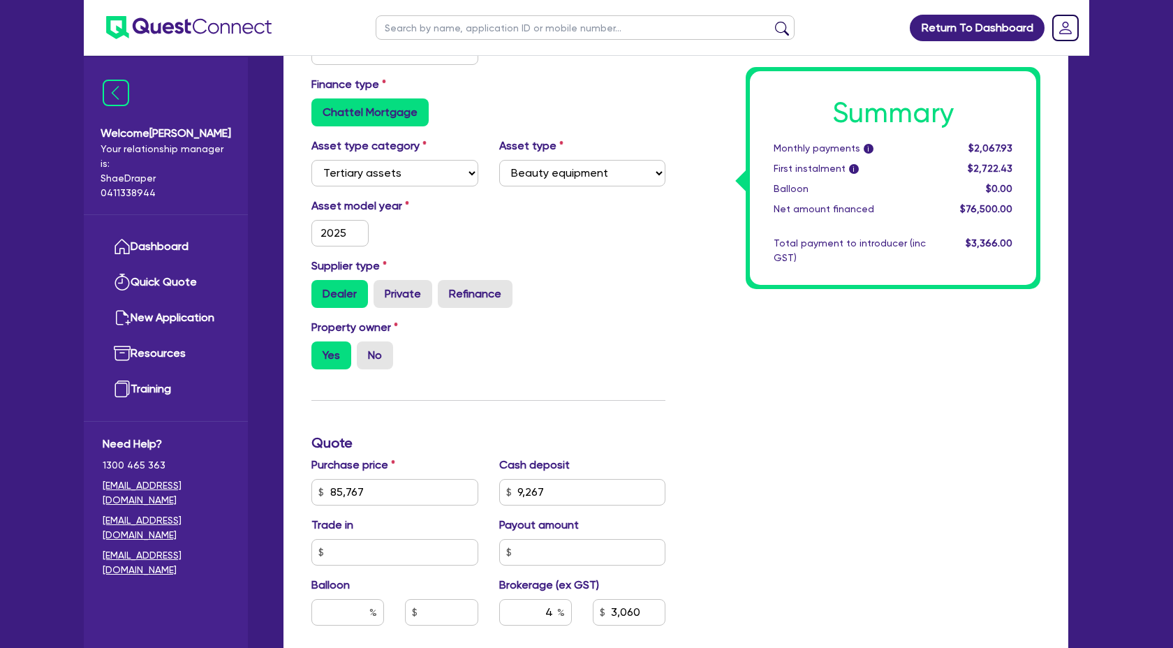
scroll to position [295, 0]
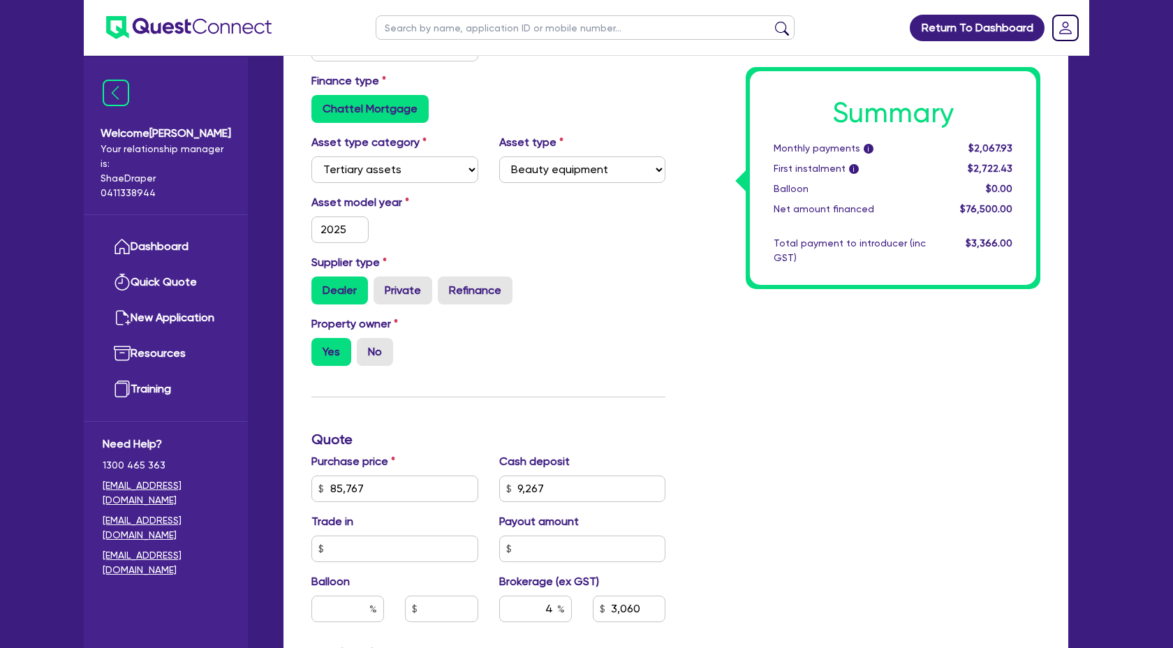
click at [1004, 647] on div "Summary Monthly payments i $2,067.93 First instalment i $2,722.43 Balloon $0.00…" at bounding box center [863, 439] width 375 height 899
click at [586, 488] on input "9,267" at bounding box center [582, 488] width 167 height 27
type textarea ",267"
drag, startPoint x: 586, startPoint y: 488, endPoint x: 471, endPoint y: 489, distance: 114.5
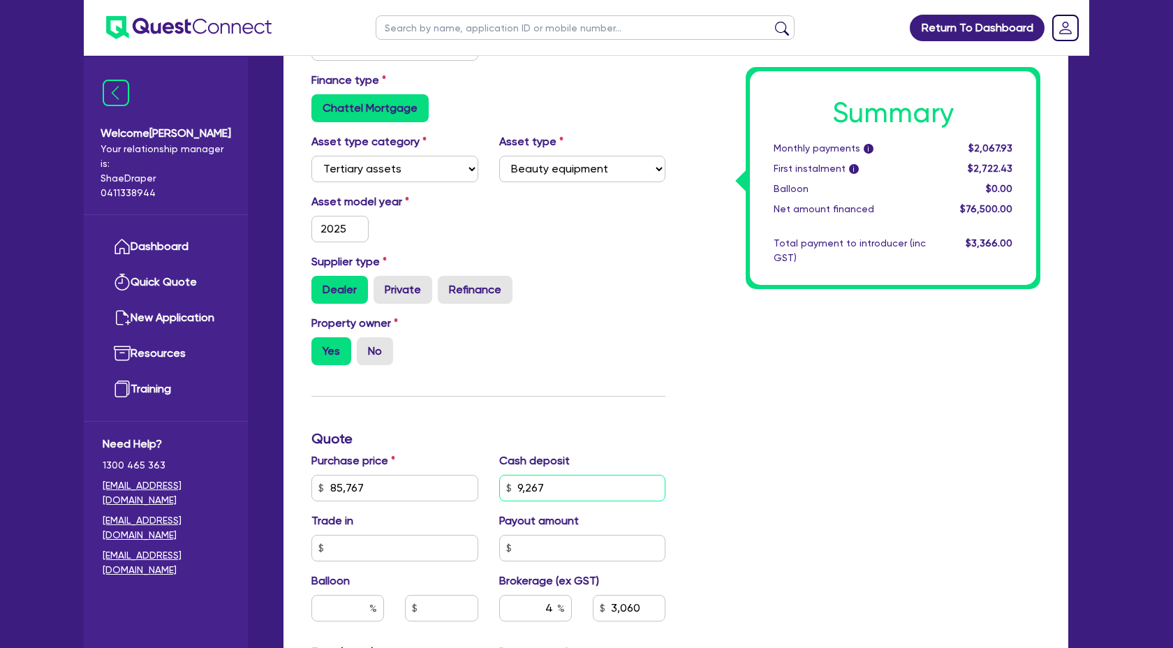
click at [471, 489] on div "Purchase price 85,767 Cash deposit 9,267 Trade in Payout amount Balloon Brokera…" at bounding box center [488, 547] width 375 height 191
type input "85,767"
type input "9,267"
type input "3,060"
type input "85,767"
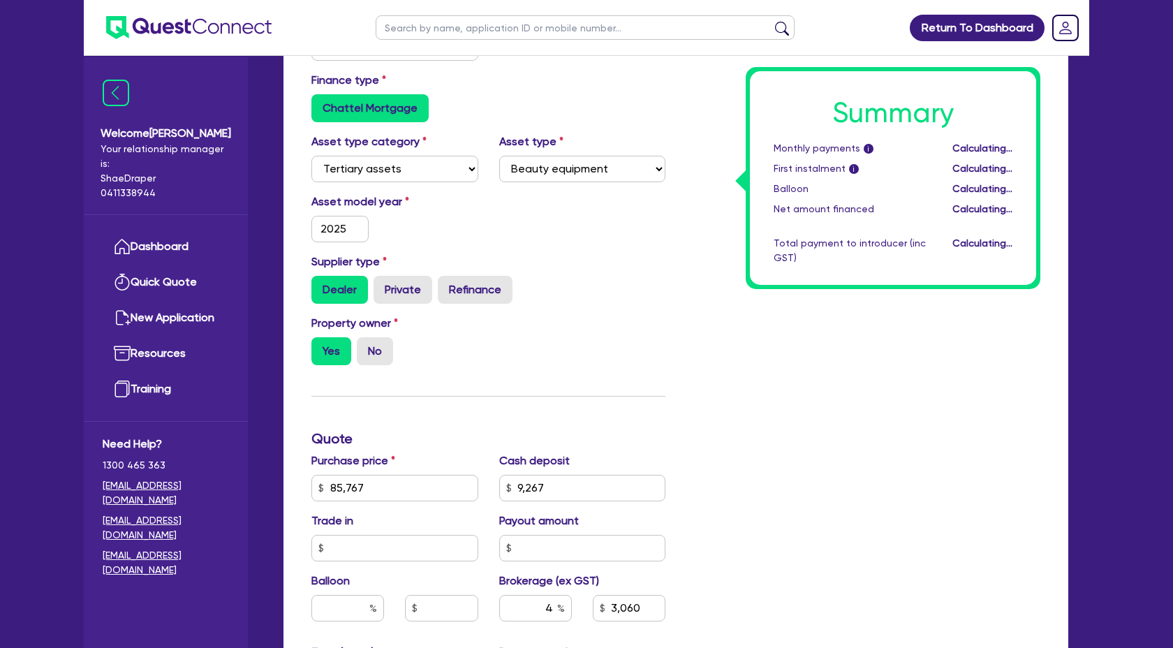
type input "9,267"
type input "3,060"
